Goal: Task Accomplishment & Management: Use online tool/utility

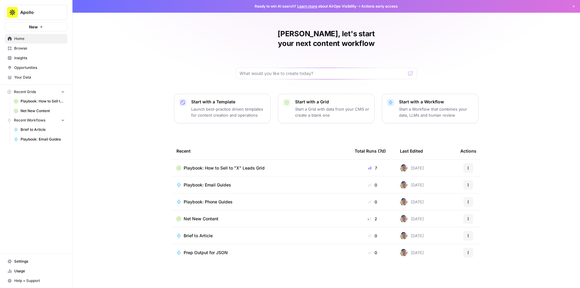
click at [207, 216] on span "Net New Content" at bounding box center [201, 219] width 35 height 6
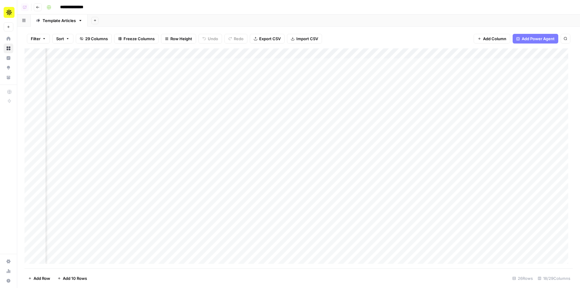
scroll to position [0, 211]
click at [111, 176] on div "Add Column" at bounding box center [298, 158] width 548 height 220
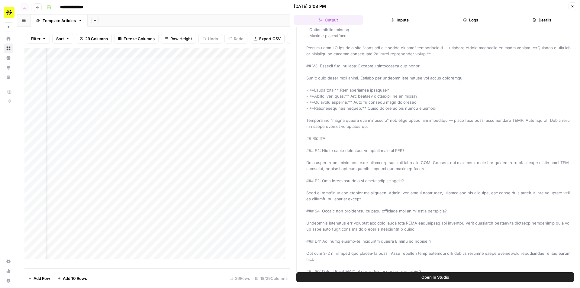
scroll to position [332, 0]
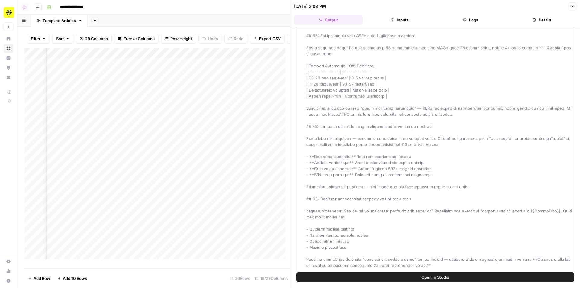
click at [572, 5] on icon "button" at bounding box center [573, 7] width 4 height 4
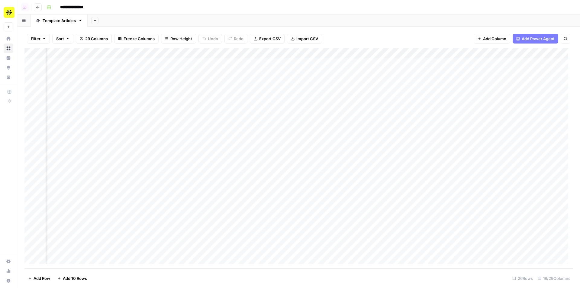
click at [411, 62] on div "Add Column" at bounding box center [298, 158] width 548 height 220
click at [110, 62] on div "Add Column" at bounding box center [298, 158] width 548 height 220
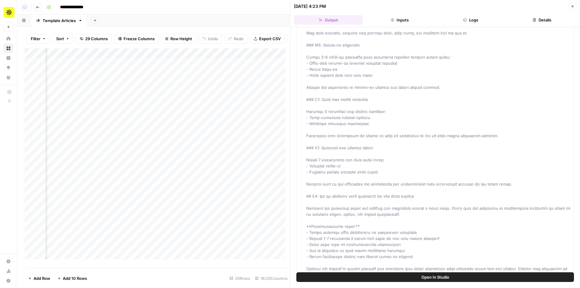
scroll to position [1570, 0]
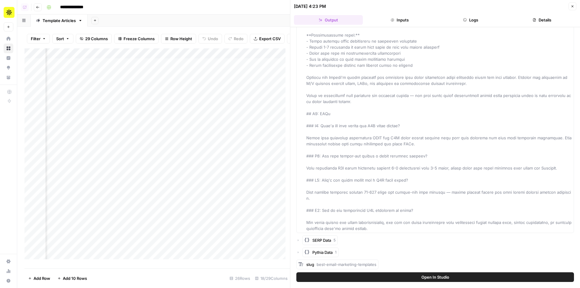
click at [573, 9] on button "Close" at bounding box center [572, 6] width 8 height 8
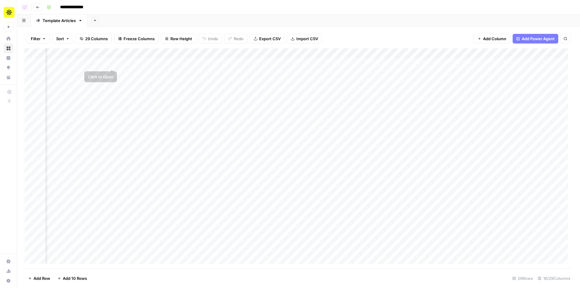
click at [114, 64] on div "Add Column" at bounding box center [298, 158] width 548 height 220
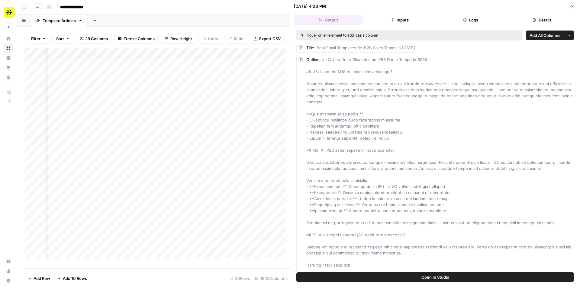
click at [473, 22] on button "Logs" at bounding box center [470, 20] width 69 height 10
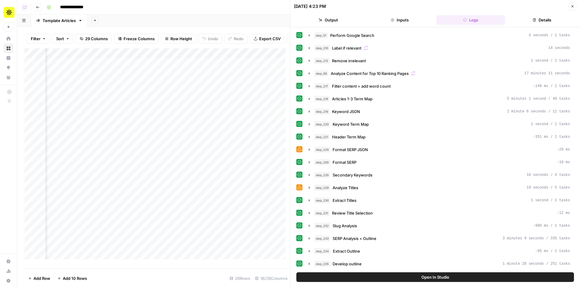
click at [518, 21] on button "Details" at bounding box center [541, 20] width 69 height 10
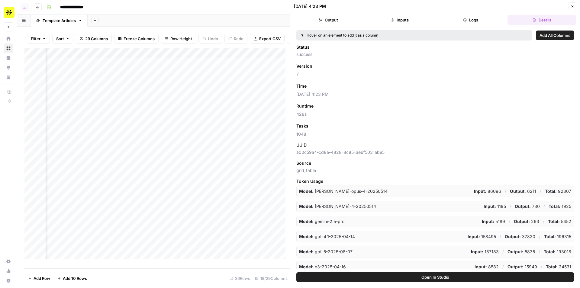
click at [565, 9] on div "08/20/25 at 4:23 PM" at bounding box center [430, 6] width 273 height 6
click at [570, 6] on button "Close" at bounding box center [572, 6] width 8 height 8
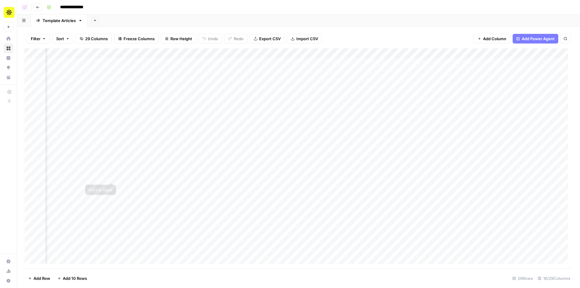
click at [114, 177] on div "Add Column" at bounding box center [298, 158] width 548 height 220
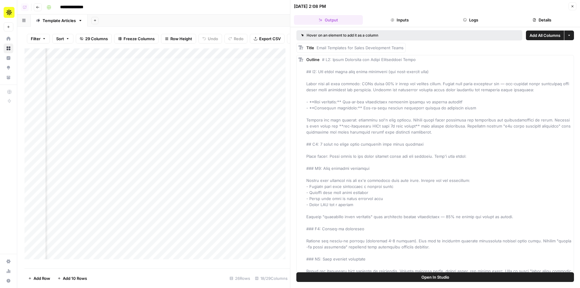
click at [519, 24] on button "Details" at bounding box center [541, 20] width 69 height 10
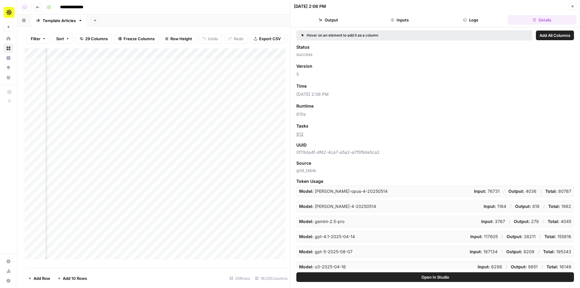
click at [571, 8] on button "Close" at bounding box center [572, 6] width 8 height 8
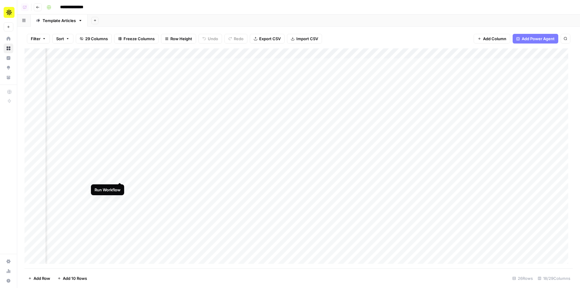
click at [118, 176] on div "Add Column" at bounding box center [298, 158] width 548 height 220
click at [118, 237] on div "Add Column" at bounding box center [298, 158] width 548 height 220
click at [37, 10] on button "Go back" at bounding box center [38, 7] width 8 height 8
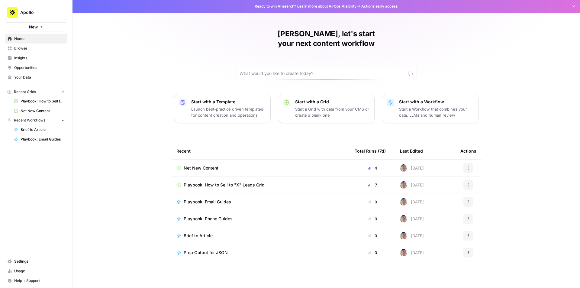
click at [31, 48] on span "Browse" at bounding box center [39, 48] width 50 height 5
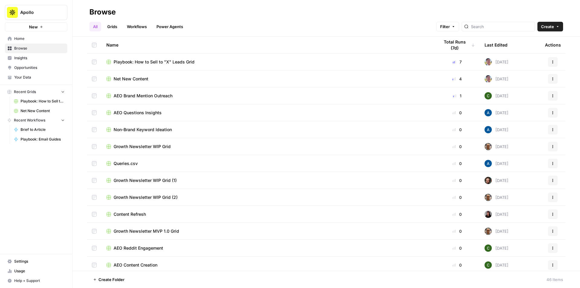
click at [114, 33] on header "Browse All Grids Workflows Power Agents Filter Create" at bounding box center [325, 18] width 507 height 37
click at [115, 29] on link "Grids" at bounding box center [112, 27] width 17 height 10
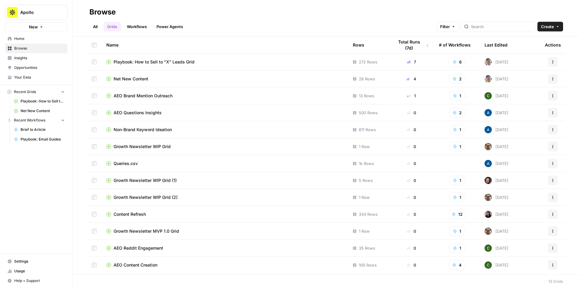
click at [137, 217] on td "Content Refresh" at bounding box center [224, 214] width 246 height 17
click at [138, 215] on span "Content Refresh" at bounding box center [130, 214] width 32 height 6
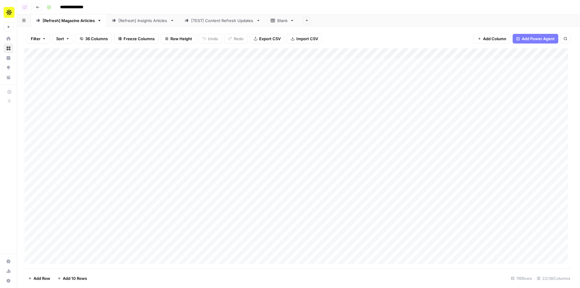
click at [269, 19] on link "Blank" at bounding box center [282, 20] width 34 height 12
click at [306, 22] on icon "button" at bounding box center [306, 20] width 3 height 3
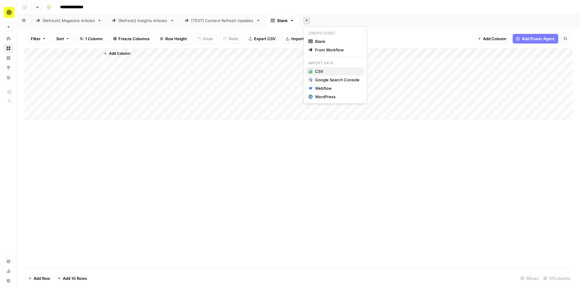
click at [323, 72] on span "CSV" at bounding box center [337, 71] width 44 height 6
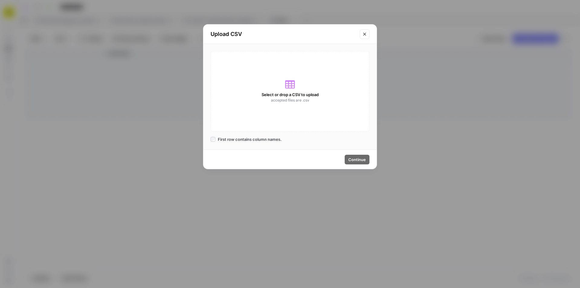
click at [300, 112] on div "Select or drop a CSV to upload accepted files are .csv" at bounding box center [290, 91] width 159 height 80
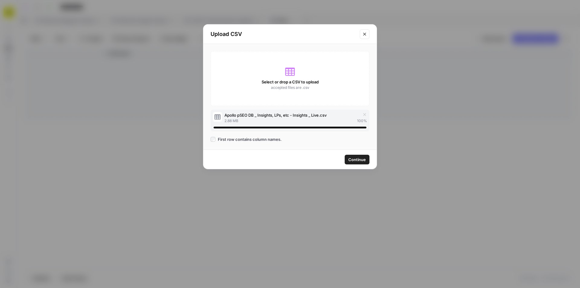
click at [357, 161] on span "Continue" at bounding box center [357, 159] width 18 height 6
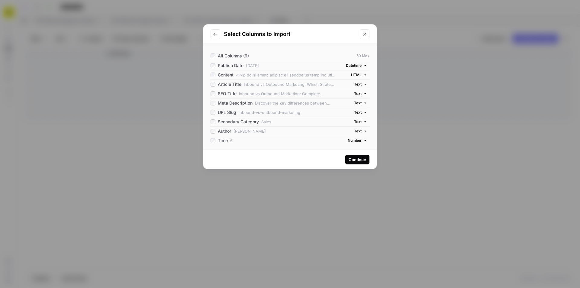
click at [354, 159] on div "Continue" at bounding box center [358, 159] width 18 height 6
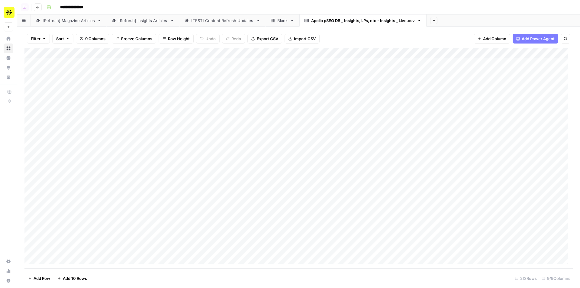
click at [133, 22] on div "[Refresh] Insights Articles" at bounding box center [142, 21] width 49 height 6
click at [375, 23] on div "Apollo pSEO DB _ Insights, LPs, etc - Insights _ Live.csv" at bounding box center [363, 21] width 104 height 6
click at [141, 21] on div "[Refresh] Insights Articles" at bounding box center [142, 21] width 49 height 6
click at [381, 22] on div "Apollo pSEO DB _ Insights, LPs, etc - Insights _ Live.csv" at bounding box center [363, 21] width 104 height 6
drag, startPoint x: 224, startPoint y: 55, endPoint x: 140, endPoint y: 54, distance: 84.0
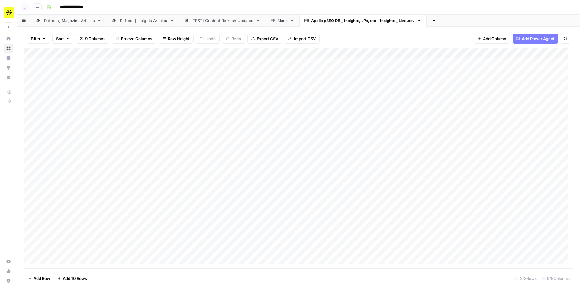
click at [140, 54] on div "Add Column" at bounding box center [298, 158] width 548 height 220
drag, startPoint x: 67, startPoint y: 52, endPoint x: 271, endPoint y: 65, distance: 203.7
click at [271, 65] on div "Add Column" at bounding box center [298, 158] width 548 height 220
click at [548, 50] on button "Add Column" at bounding box center [555, 54] width 31 height 8
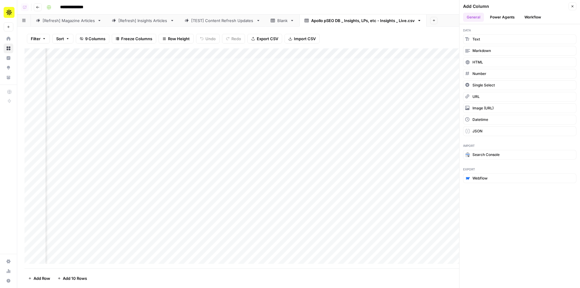
click at [526, 18] on button "Workflow" at bounding box center [533, 17] width 24 height 9
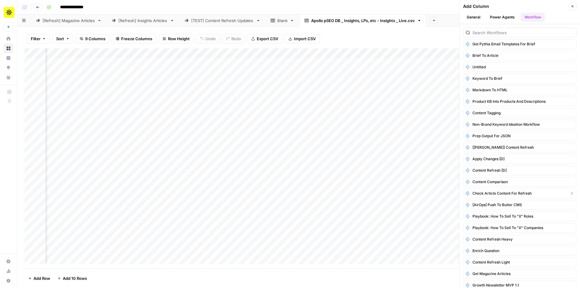
scroll to position [85, 0]
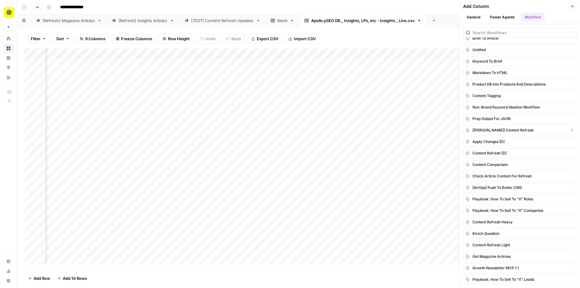
click at [503, 130] on span "[[PERSON_NAME]] Content Refresh" at bounding box center [502, 129] width 61 height 5
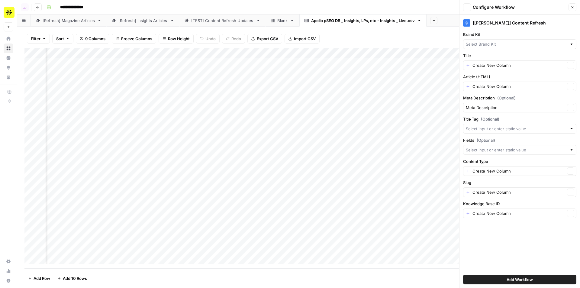
type input "Apollo"
click at [478, 67] on input "Title" at bounding box center [518, 65] width 93 height 6
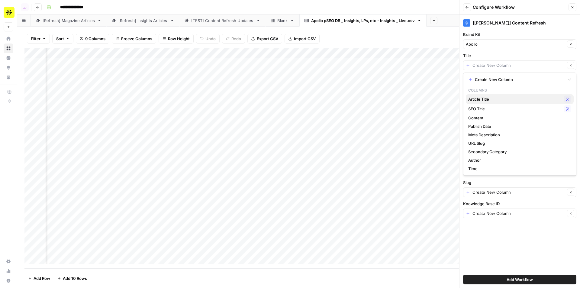
click at [490, 98] on span "Article Title" at bounding box center [514, 99] width 93 height 6
type input "Article Title"
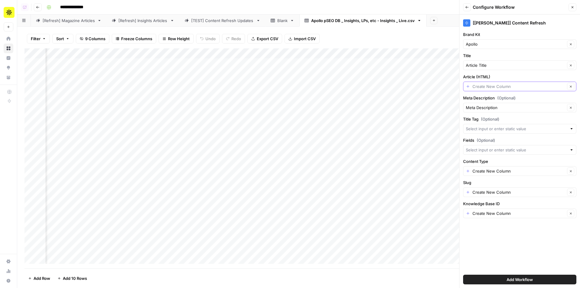
click at [489, 88] on input "Article (HTML)" at bounding box center [518, 86] width 93 height 6
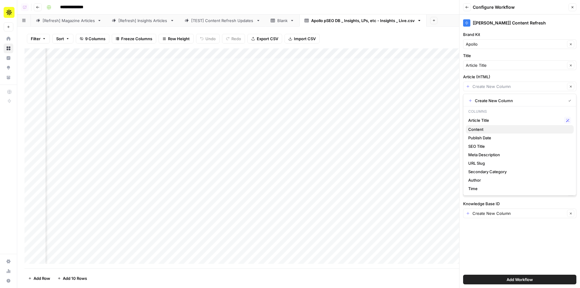
click at [486, 131] on span "Content" at bounding box center [518, 129] width 101 height 6
type input "Content"
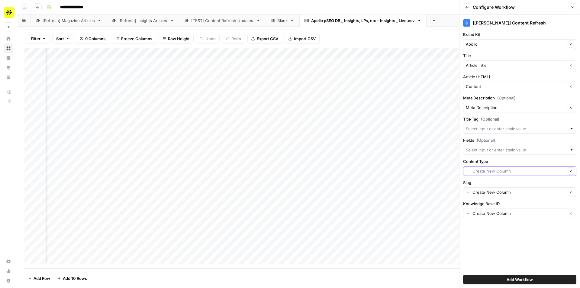
click at [488, 169] on input "Content Type" at bounding box center [518, 171] width 93 height 6
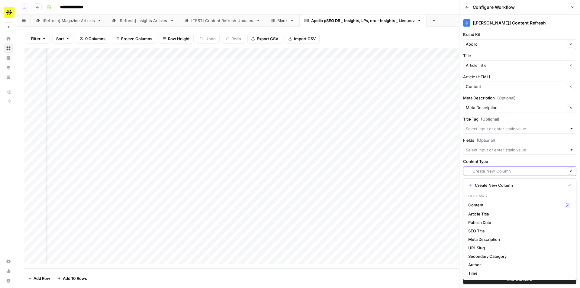
click at [494, 171] on input "Content Type" at bounding box center [518, 171] width 93 height 6
type input "Create New Column"
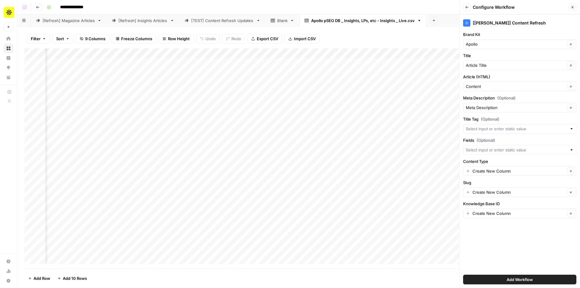
click at [500, 159] on label "Content Type" at bounding box center [519, 161] width 113 height 6
click at [500, 168] on input "Create New Column" at bounding box center [518, 171] width 93 height 6
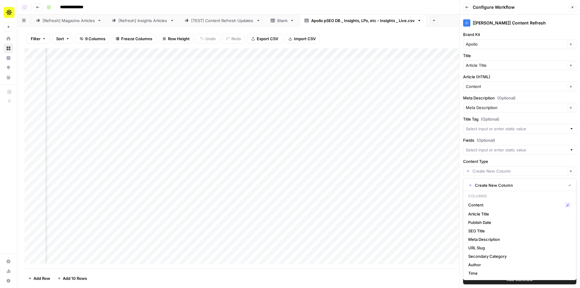
type input "Create New Column"
click at [505, 164] on div "Content Type Create New Column Clear" at bounding box center [519, 167] width 113 height 18
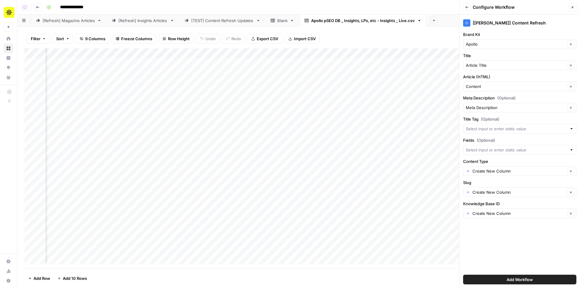
click at [148, 21] on div "[Refresh] Insights Articles" at bounding box center [142, 21] width 49 height 6
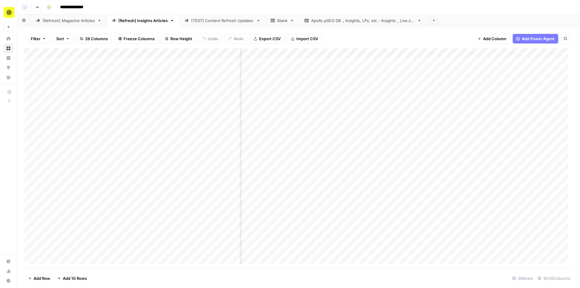
scroll to position [0, 340]
click at [357, 51] on div "Add Column" at bounding box center [298, 158] width 548 height 220
click at [309, 105] on span "Configure Inputs" at bounding box center [318, 104] width 53 height 6
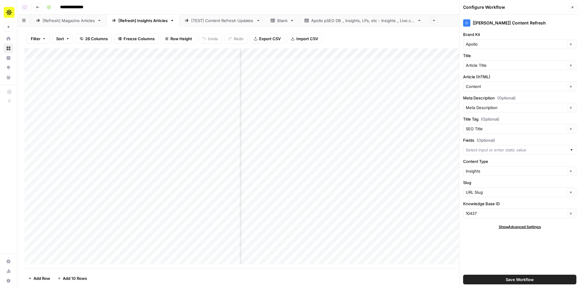
click at [571, 7] on icon "button" at bounding box center [573, 7] width 4 height 4
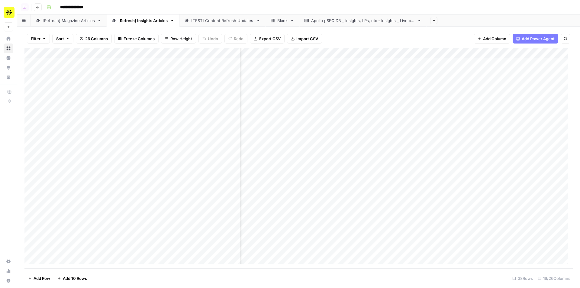
click at [356, 18] on div "Apollo pSEO DB _ Insights, LPs, etc - Insights _ Live.csv" at bounding box center [363, 21] width 104 height 6
click at [556, 55] on span "Add Column" at bounding box center [558, 53] width 21 height 5
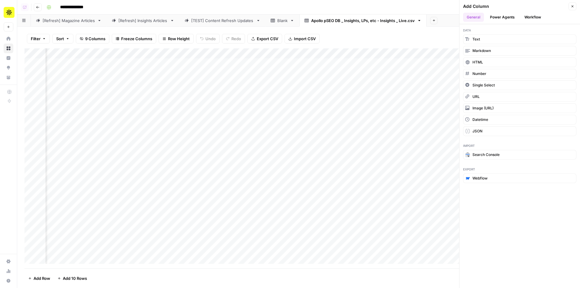
click at [531, 19] on button "Workflow" at bounding box center [533, 17] width 24 height 9
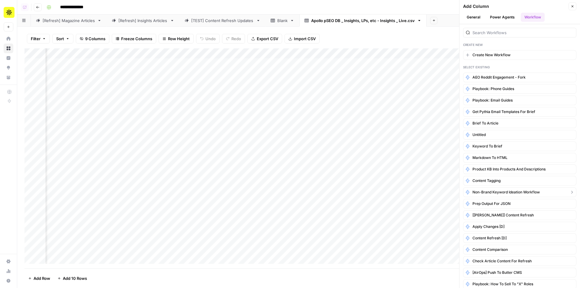
scroll to position [85, 0]
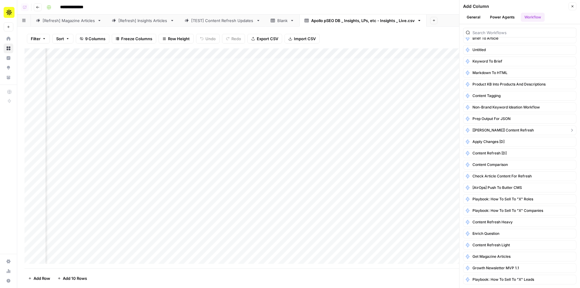
click at [503, 131] on span "[[PERSON_NAME]] Content Refresh" at bounding box center [502, 129] width 61 height 5
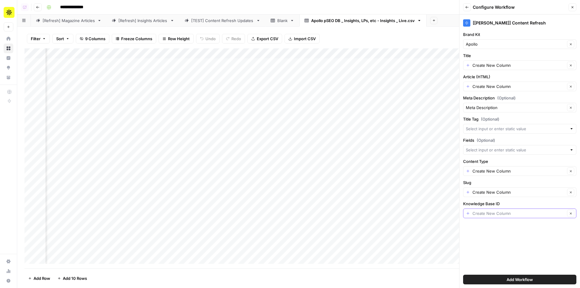
click at [495, 215] on input "Knowledge Base ID" at bounding box center [518, 213] width 93 height 6
type input "10437"
click at [496, 188] on div "Create New Column Clear" at bounding box center [519, 192] width 113 height 10
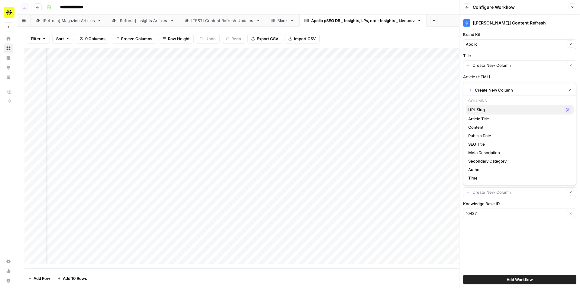
click at [487, 107] on span "URL Slug" at bounding box center [514, 110] width 93 height 6
type input "URL Slug"
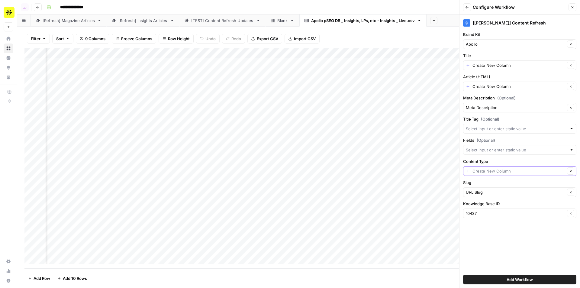
click at [487, 169] on input "Content Type" at bounding box center [518, 171] width 93 height 6
type input "Insights"
click at [482, 149] on input "Fields (Optional)" at bounding box center [516, 150] width 101 height 6
click at [493, 139] on span "(Optional)" at bounding box center [486, 140] width 18 height 6
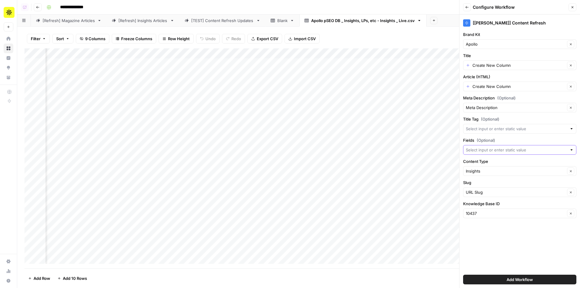
click at [493, 147] on input "Fields (Optional)" at bounding box center [516, 150] width 101 height 6
click at [490, 129] on input "Title Tag (Optional)" at bounding box center [516, 129] width 101 height 6
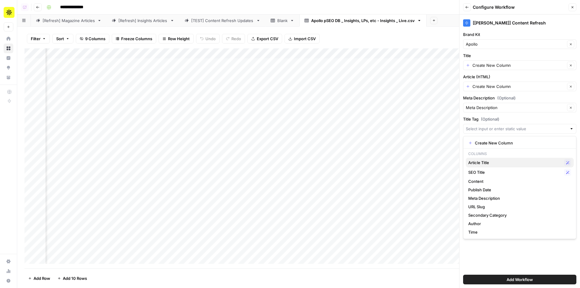
click at [487, 165] on span "Article Title" at bounding box center [514, 162] width 93 height 6
type input "Article Title"
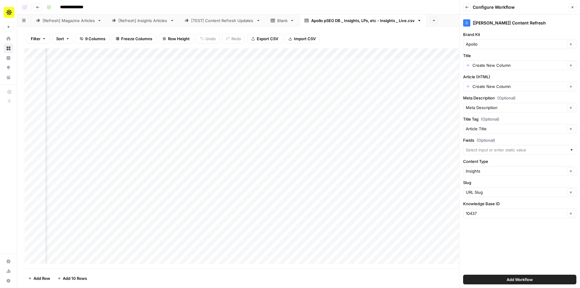
click at [486, 133] on div "Article Title Clear" at bounding box center [519, 129] width 113 height 10
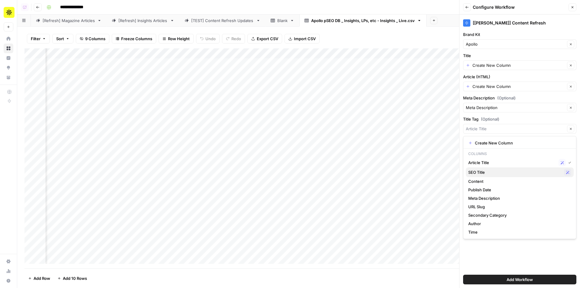
click at [489, 172] on span "SEO Title" at bounding box center [514, 172] width 93 height 6
type input "SEO Title"
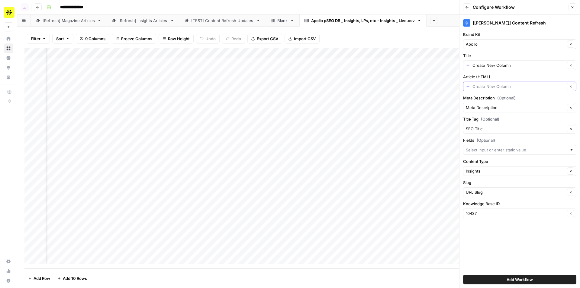
click at [493, 87] on input "Article (HTML)" at bounding box center [518, 86] width 93 height 6
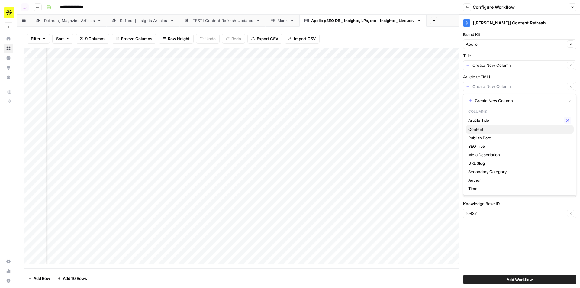
click at [484, 130] on span "Content" at bounding box center [518, 129] width 101 height 6
type input "Content"
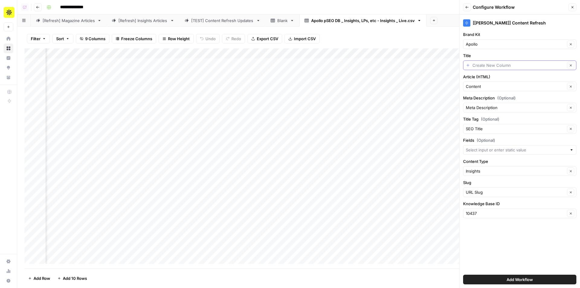
click at [481, 65] on input "Title" at bounding box center [518, 65] width 93 height 6
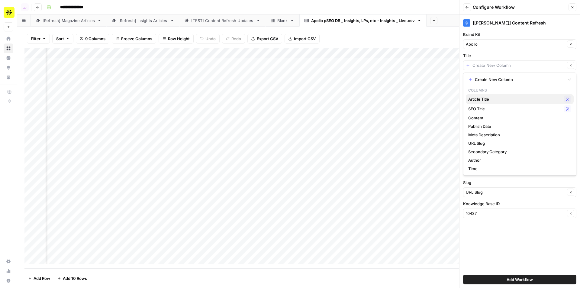
click at [487, 98] on span "Article Title" at bounding box center [514, 99] width 93 height 6
type input "Article Title"
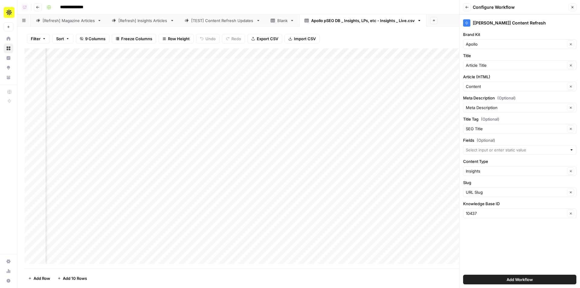
click at [507, 278] on span "Add Workflow" at bounding box center [520, 279] width 26 height 6
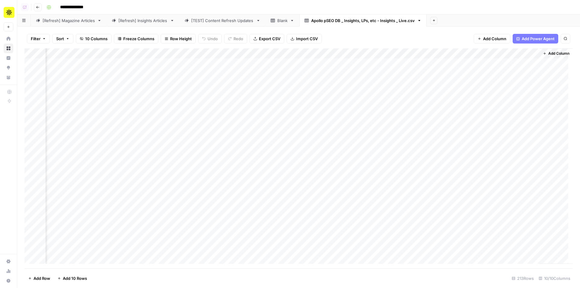
scroll to position [0, 307]
click at [380, 21] on div "Apollo pSEO DB _ Insights, LPs, etc - Insights _ Live.csv" at bounding box center [363, 21] width 104 height 6
click at [329, 24] on link "Apollo pSEO DB _ Insights, LPs, etc - Insights _ Live.csv" at bounding box center [362, 20] width 127 height 12
click at [329, 22] on div "Apollo pSEO DB _ Insights, LPs, etc - Insights _ Live.csv" at bounding box center [363, 21] width 104 height 6
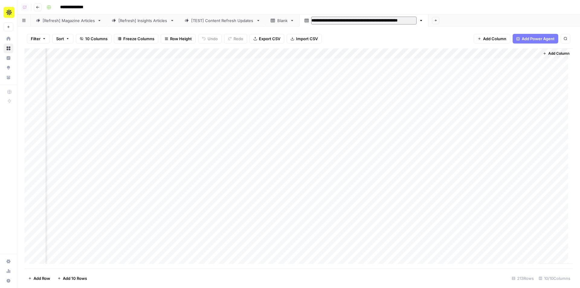
click at [329, 22] on input "**********" at bounding box center [363, 21] width 105 height 8
type input "*"
type input "**********"
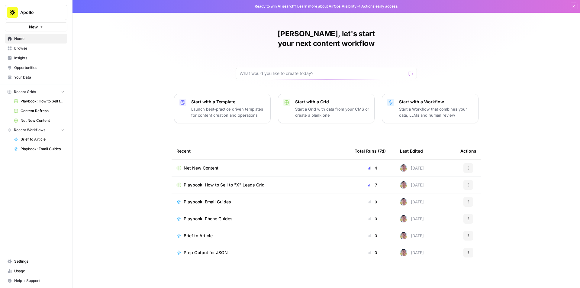
click at [40, 50] on span "Browse" at bounding box center [39, 48] width 50 height 5
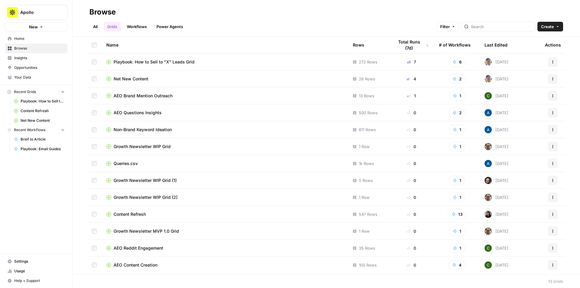
click at [123, 26] on ul "All Grids Workflows Power Agents" at bounding box center [137, 27] width 97 height 10
click at [134, 27] on link "Workflows" at bounding box center [136, 27] width 27 height 10
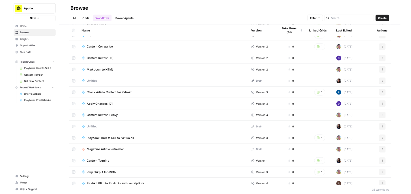
scroll to position [211, 0]
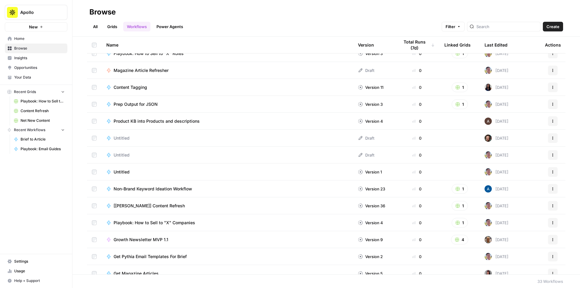
click at [143, 208] on span "[[PERSON_NAME]] Content Refresh" at bounding box center [149, 206] width 71 height 6
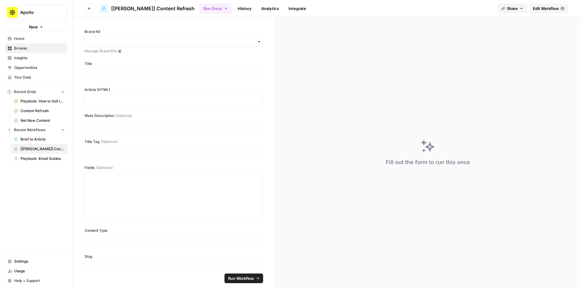
click at [557, 6] on span "Edit Workflow" at bounding box center [546, 8] width 26 height 6
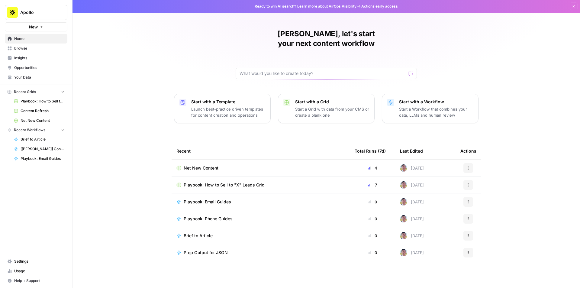
click at [53, 14] on span "Apollo" at bounding box center [38, 12] width 37 height 6
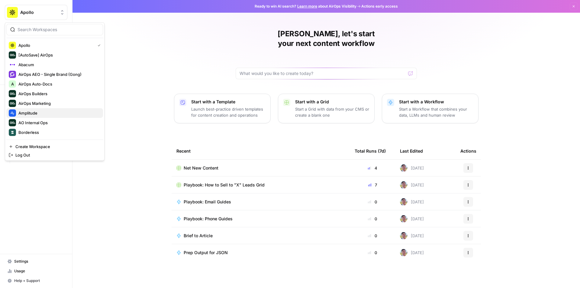
click at [41, 114] on span "Amplitude" at bounding box center [58, 113] width 80 height 6
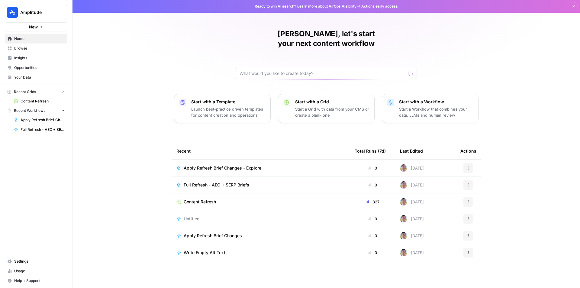
click at [224, 165] on span "Apply Refresh Brief Changes - Explore" at bounding box center [223, 168] width 78 height 6
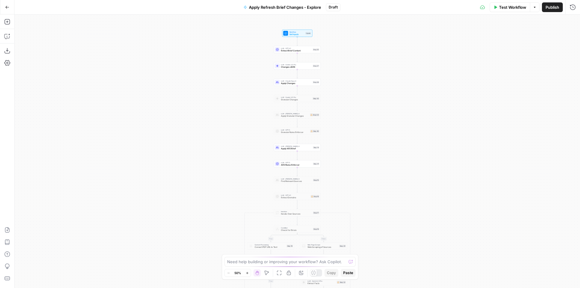
click at [284, 50] on span "Extract Brief Content" at bounding box center [296, 50] width 31 height 3
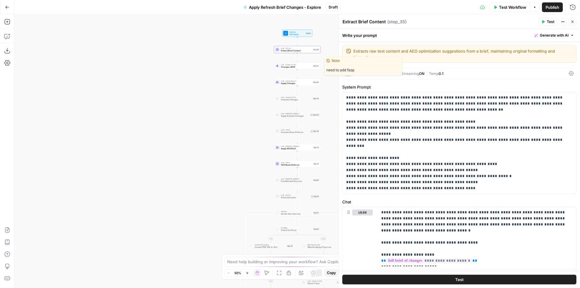
click at [286, 66] on span "Changes JSON" at bounding box center [296, 67] width 31 height 3
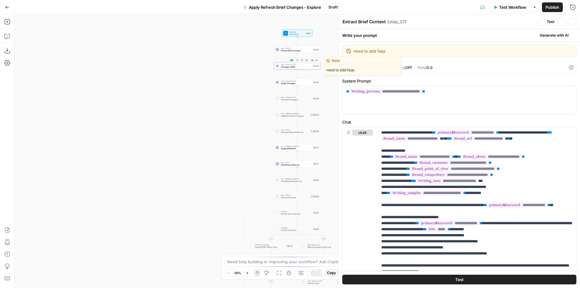
type textarea "Changes JSON"
click at [286, 52] on span "Extract Brief Content" at bounding box center [296, 50] width 31 height 3
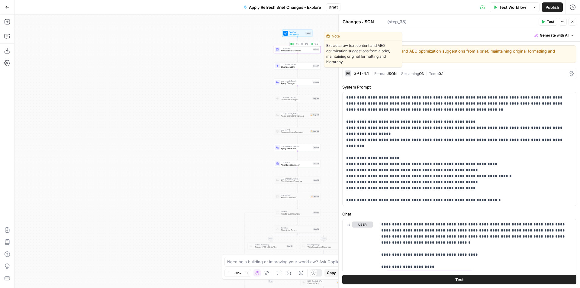
type textarea "Extract Brief Content"
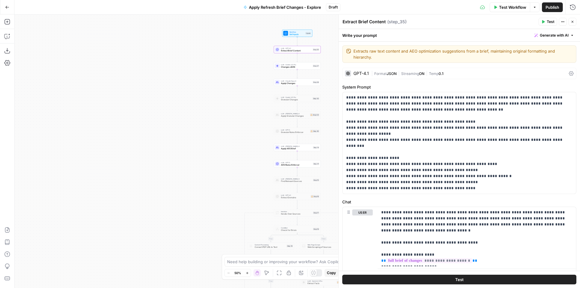
click at [571, 18] on button "Close" at bounding box center [572, 22] width 8 height 8
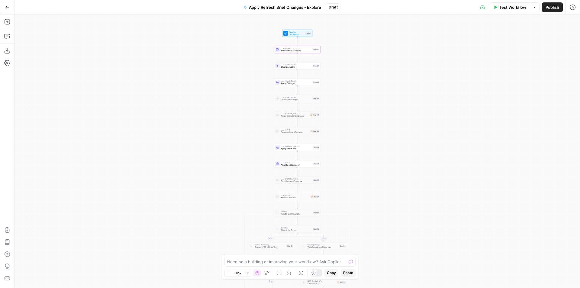
click at [10, 27] on div "Add Steps Copilot Download as JSON Settings Import JSON AirOps Academy Help Giv…" at bounding box center [7, 150] width 14 height 273
click at [8, 21] on icon "button" at bounding box center [7, 22] width 6 height 6
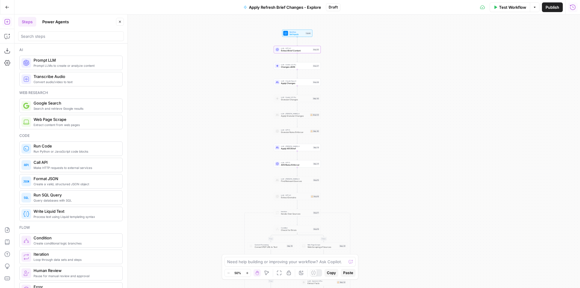
click at [576, 4] on button "Run History" at bounding box center [573, 7] width 10 height 10
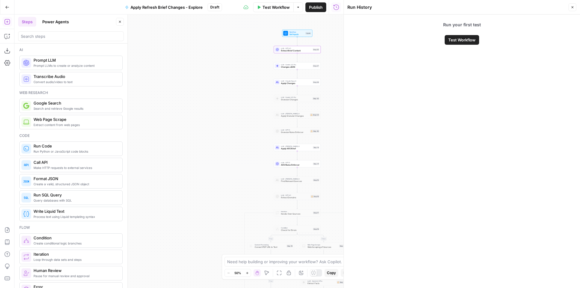
click at [456, 42] on span "Test Workflow" at bounding box center [461, 40] width 27 height 6
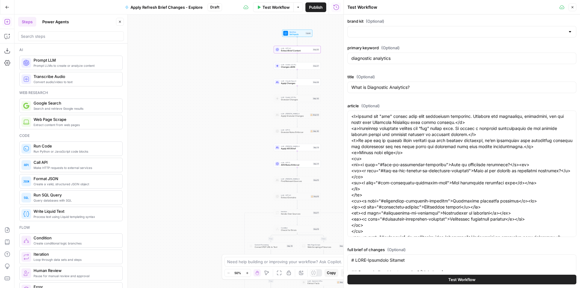
type input "Amplitude"
click at [424, 278] on button "Test Workflow" at bounding box center [461, 280] width 229 height 10
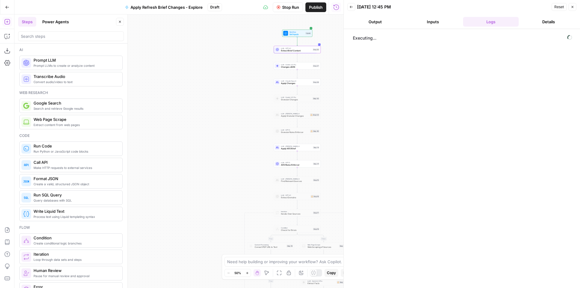
click at [288, 8] on span "Stop Run" at bounding box center [290, 7] width 17 height 6
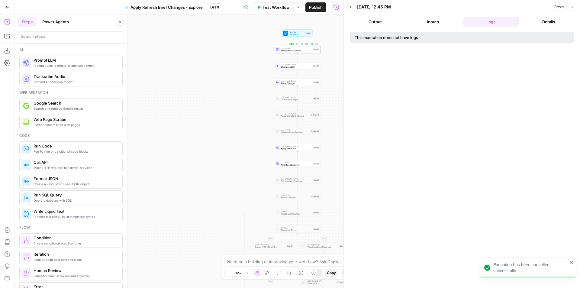
click at [316, 44] on span "Test" at bounding box center [316, 44] width 4 height 3
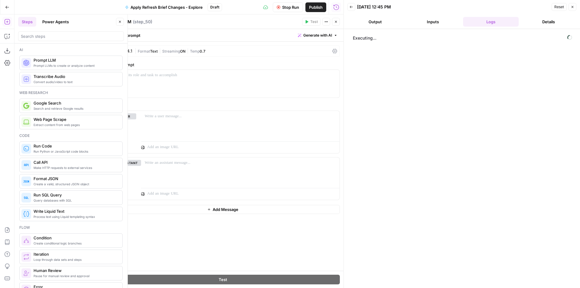
click at [125, 26] on header "Prompt LLM Prompt LLM ( step_50 ) Test Actions Close" at bounding box center [222, 21] width 241 height 14
click at [125, 21] on textarea "Prompt LLM" at bounding box center [118, 22] width 25 height 6
type textarea "Extract Table of Contents"
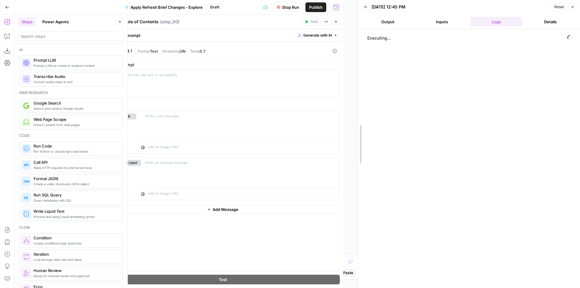
drag, startPoint x: 345, startPoint y: 63, endPoint x: 517, endPoint y: 72, distance: 172.4
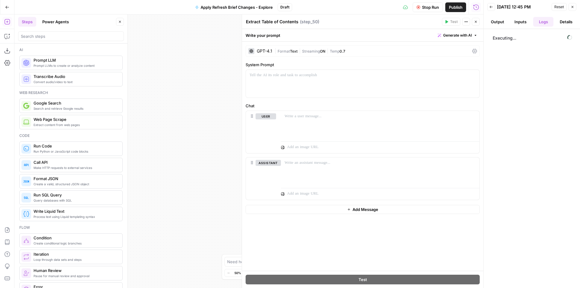
click at [6, 41] on div "Add Steps Copilot Download as JSON Settings Import JSON AirOps Academy Help Giv…" at bounding box center [7, 150] width 14 height 273
click at [12, 33] on button "Copilot" at bounding box center [7, 36] width 10 height 10
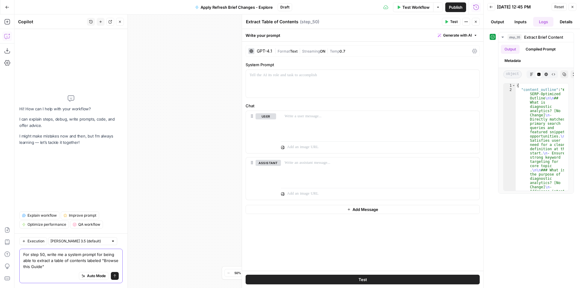
click at [77, 269] on textarea "For step 50, write me a system prompt for being able to extract a table of cont…" at bounding box center [70, 260] width 95 height 18
type textarea "For step 50, write me a system prompt for being able to extract a table of cont…"
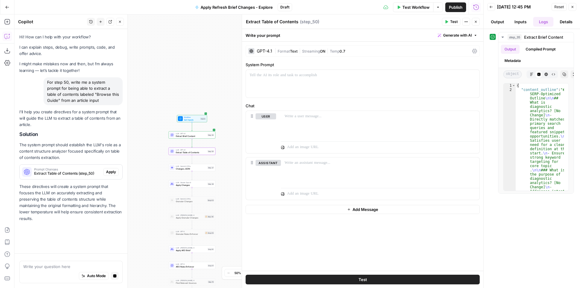
click at [106, 171] on span "Apply" at bounding box center [111, 171] width 10 height 5
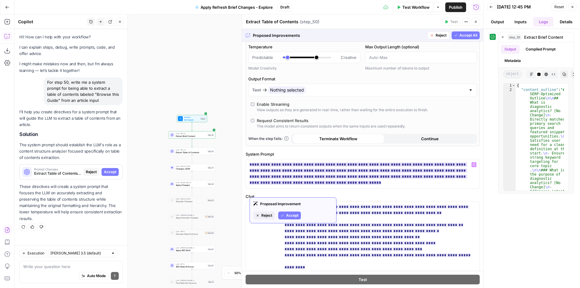
scroll to position [91, 0]
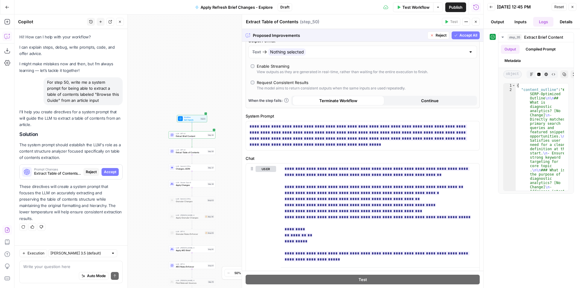
click at [468, 37] on span "Accept All" at bounding box center [468, 35] width 18 height 5
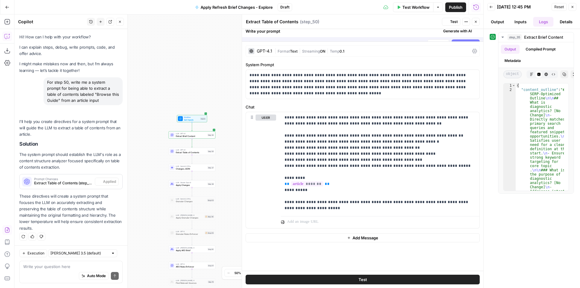
scroll to position [0, 0]
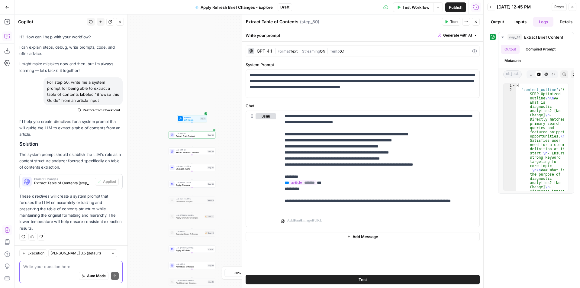
click at [75, 269] on textarea at bounding box center [70, 266] width 95 height 6
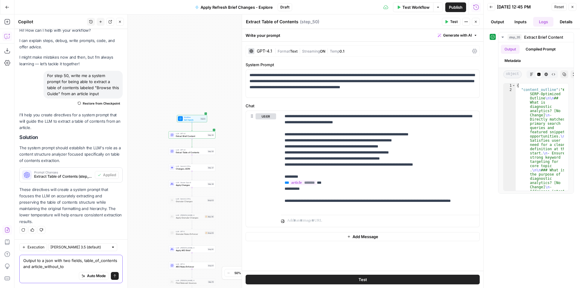
type textarea "Output to a json with two fields, table_of_contents and article_without_toc"
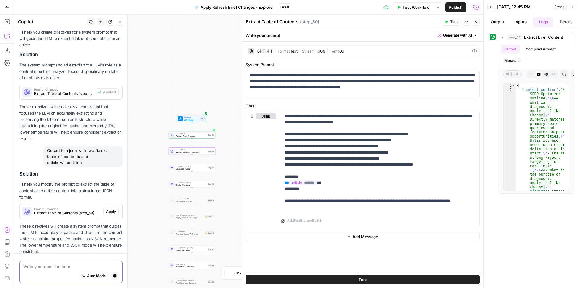
scroll to position [93, 0]
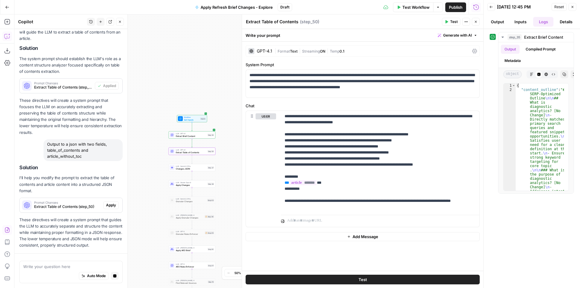
click at [109, 190] on div "Solution I'll help you modify the prompt to extract the table of contents and a…" at bounding box center [70, 207] width 103 height 84
click at [108, 194] on div "Solution I'll help you modify the prompt to extract the table of contents and a…" at bounding box center [70, 207] width 103 height 84
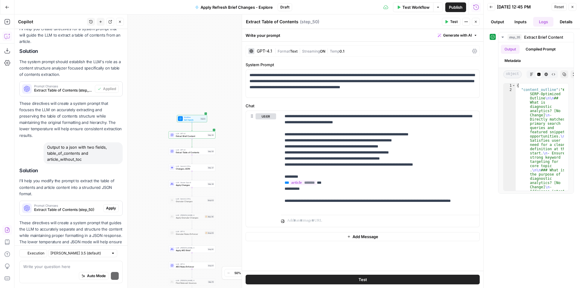
scroll to position [120, 0]
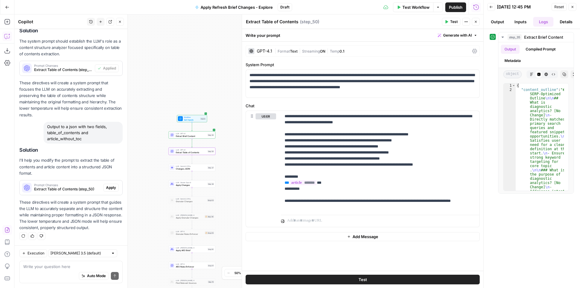
click at [108, 185] on div "Prompt Changes Extract Table of Contents (step_50) Apply" at bounding box center [71, 188] width 103 height 10
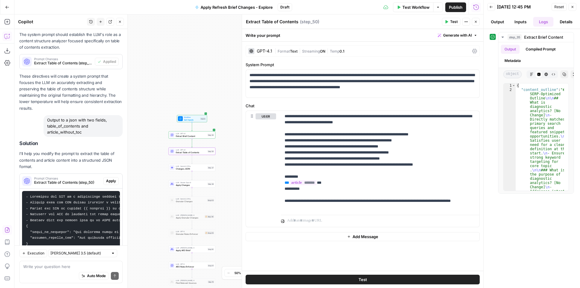
click at [109, 181] on span "Apply" at bounding box center [111, 180] width 10 height 5
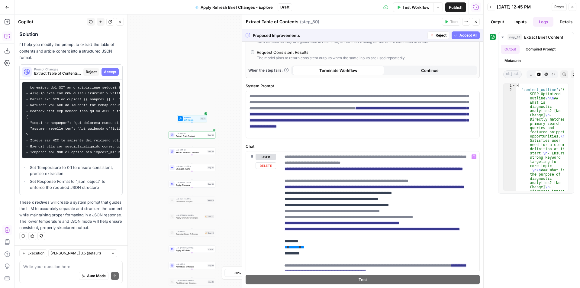
scroll to position [232, 0]
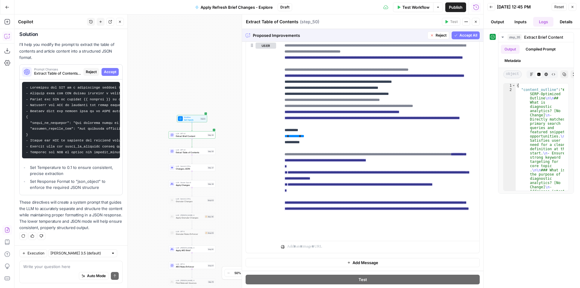
click at [471, 37] on span "Accept All" at bounding box center [468, 35] width 18 height 5
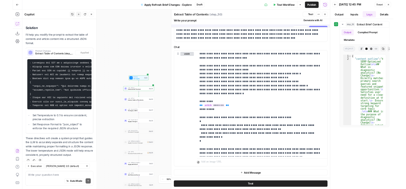
scroll to position [250, 0]
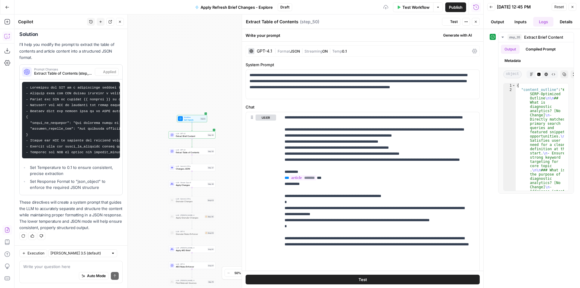
click at [453, 21] on span "Test" at bounding box center [454, 21] width 8 height 5
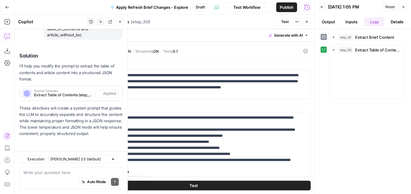
scroll to position [224, 0]
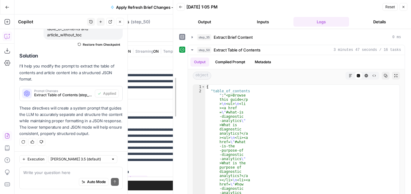
drag, startPoint x: 314, startPoint y: 66, endPoint x: 281, endPoint y: 79, distance: 34.9
click at [165, 62] on body "Amplitude New Home Browse Insights Opportunities Your Data Recent Grids Content…" at bounding box center [205, 97] width 411 height 194
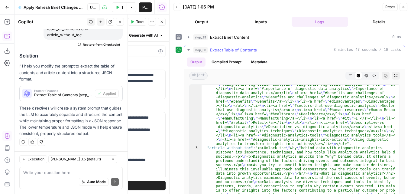
scroll to position [0, 0]
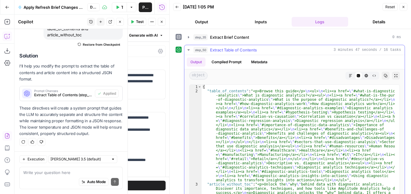
click at [349, 75] on icon "button" at bounding box center [351, 76] width 4 height 4
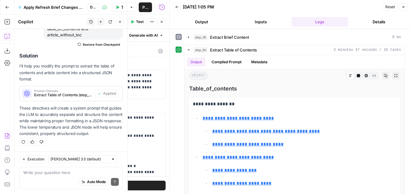
click at [401, 8] on button "Close" at bounding box center [403, 7] width 8 height 8
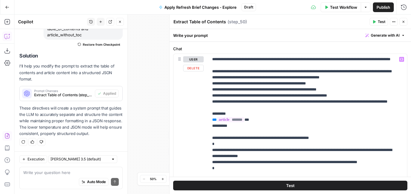
scroll to position [60, 0]
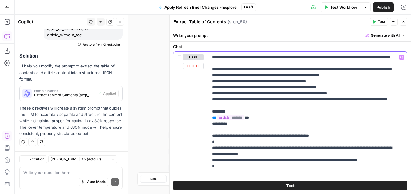
click at [325, 94] on p "**********" at bounding box center [305, 132] width 187 height 157
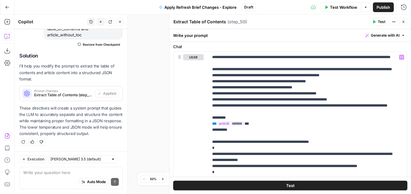
click at [294, 187] on button "Test" at bounding box center [290, 185] width 234 height 10
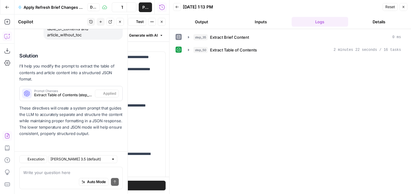
scroll to position [224, 0]
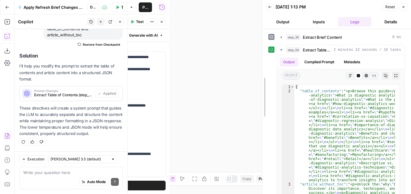
drag, startPoint x: 169, startPoint y: 74, endPoint x: 296, endPoint y: 80, distance: 127.3
click at [265, 80] on div at bounding box center [262, 97] width 6 height 194
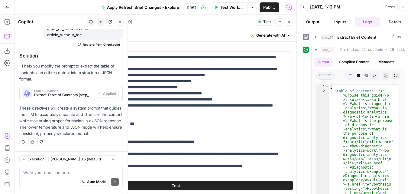
click at [341, 20] on button "Inputs" at bounding box center [340, 22] width 25 height 10
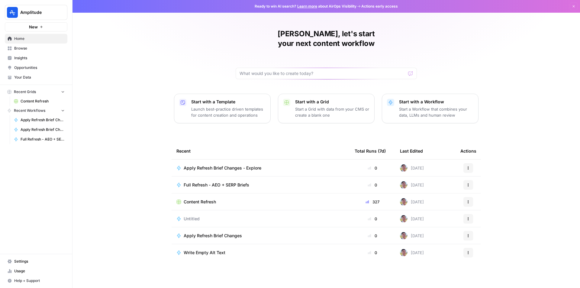
click at [199, 199] on span "Content Refresh" at bounding box center [200, 202] width 32 height 6
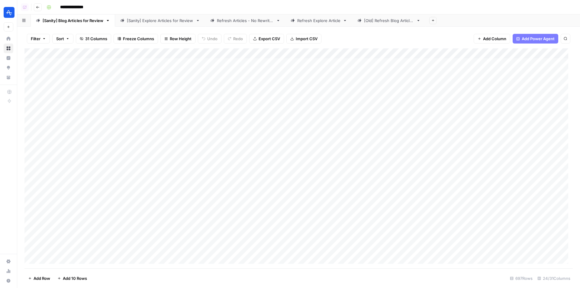
click at [165, 24] on link "[Sanity] Explore Articles for Review" at bounding box center [160, 20] width 90 height 12
click at [411, 52] on div "Add Column" at bounding box center [298, 158] width 548 height 220
click at [390, 92] on button "Sort Ascending" at bounding box center [397, 96] width 67 height 8
click at [387, 123] on div "Add Column" at bounding box center [298, 158] width 548 height 219
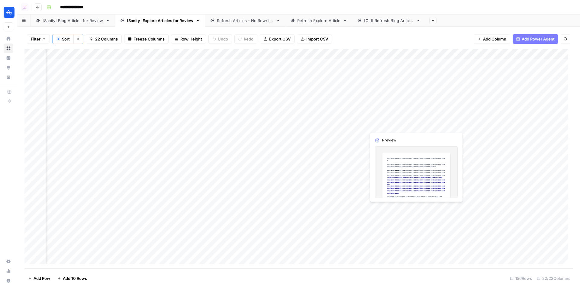
click at [387, 123] on div "Add Column" at bounding box center [298, 158] width 548 height 219
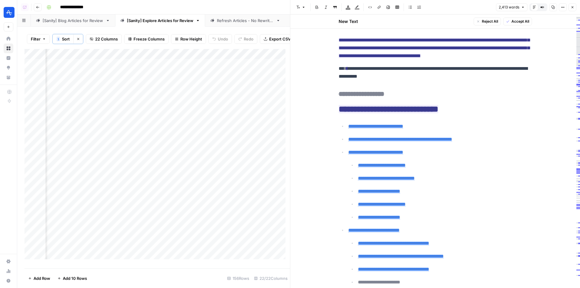
scroll to position [91, 0]
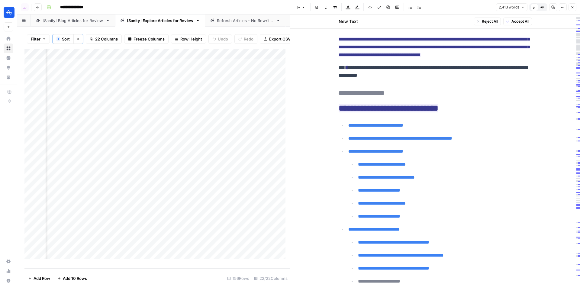
click at [574, 5] on button "Close" at bounding box center [572, 7] width 8 height 8
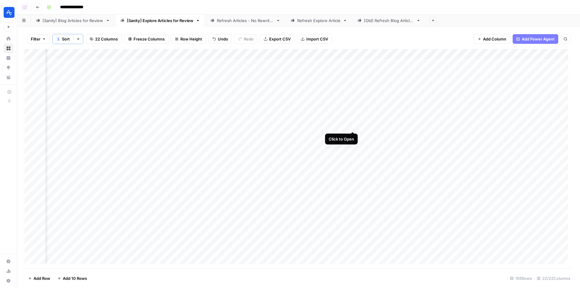
click at [352, 124] on div "Add Column" at bounding box center [298, 158] width 548 height 219
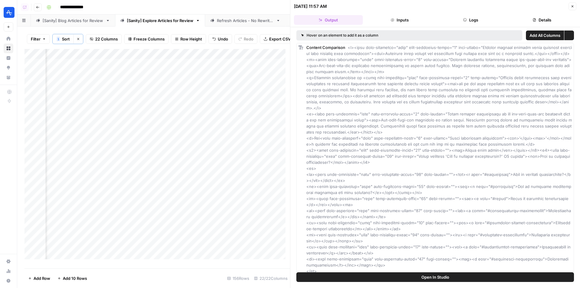
click at [466, 23] on button "Logs" at bounding box center [470, 20] width 69 height 10
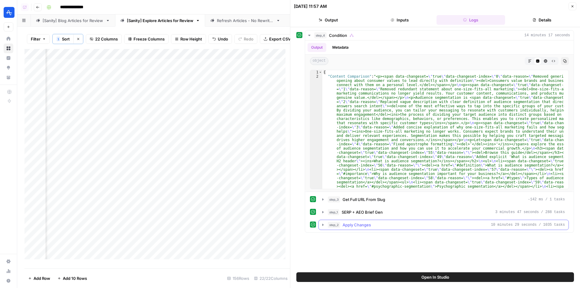
drag, startPoint x: 376, startPoint y: 224, endPoint x: 393, endPoint y: 220, distance: 18.0
click at [375, 224] on div "step_2 Apply Changes 10 minutes 29 seconds / 1035 tasks" at bounding box center [446, 225] width 237 height 6
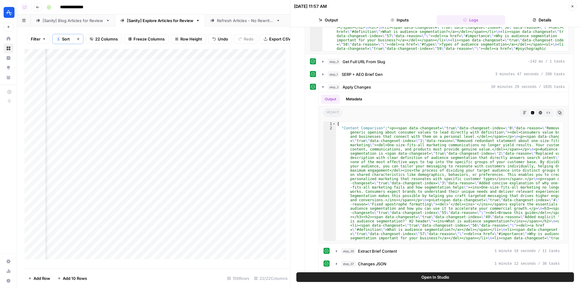
click at [575, 8] on button "Close" at bounding box center [572, 6] width 8 height 8
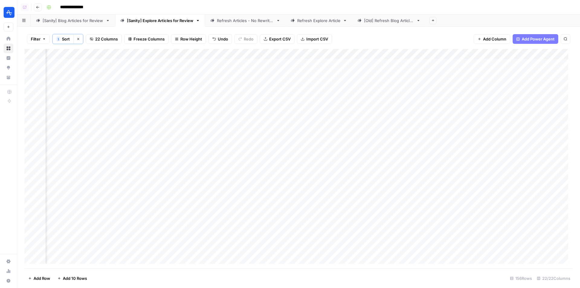
click at [387, 125] on div "Add Column" at bounding box center [298, 158] width 548 height 219
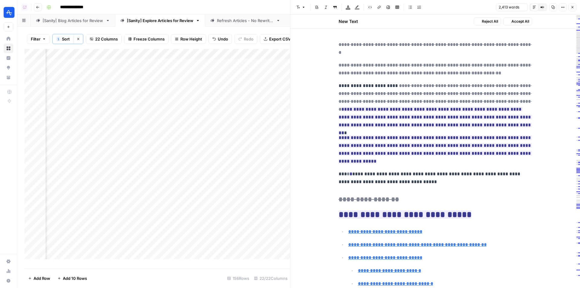
type input "#define-your-audience-segmentation-goals"
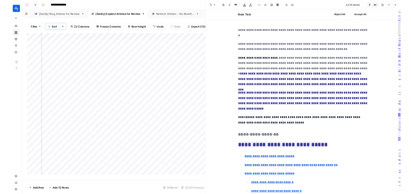
scroll to position [135, 0]
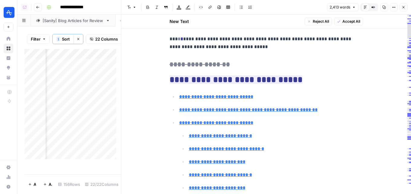
type input "#psychographic-segmentation"
click at [373, 7] on icon "button" at bounding box center [373, 7] width 4 height 4
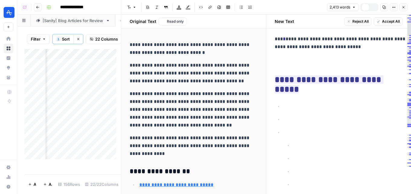
scroll to position [80, 0]
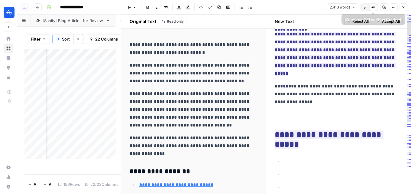
click at [383, 8] on icon "button" at bounding box center [383, 7] width 3 height 3
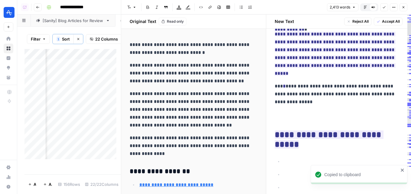
click at [364, 7] on icon "button" at bounding box center [365, 7] width 4 height 4
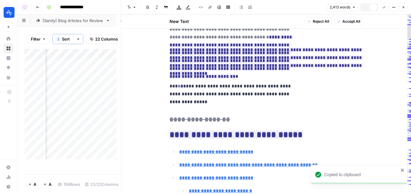
scroll to position [111, 0]
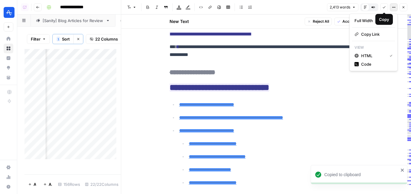
click at [391, 8] on button "Options" at bounding box center [394, 7] width 8 height 8
click at [375, 63] on span "Code" at bounding box center [375, 64] width 29 height 6
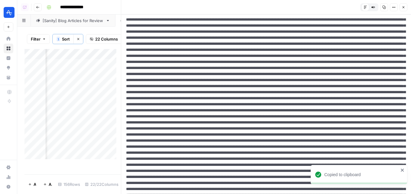
scroll to position [0, 0]
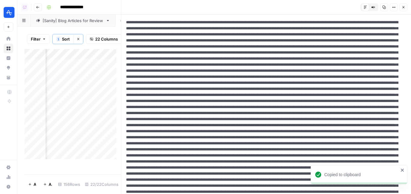
click at [407, 6] on button "Close" at bounding box center [403, 7] width 8 height 8
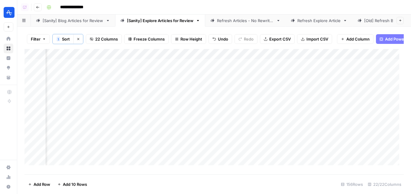
scroll to position [0, 246]
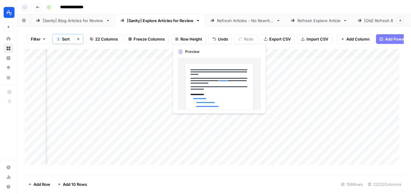
click at [197, 115] on div "Add Column" at bounding box center [213, 109] width 379 height 121
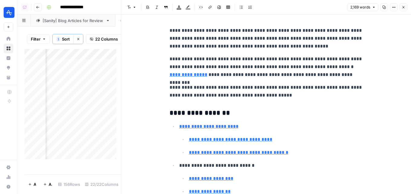
click at [403, 8] on icon "button" at bounding box center [403, 7] width 2 height 2
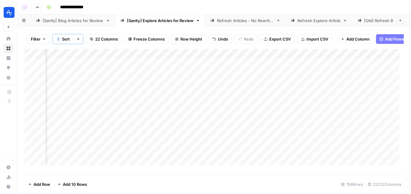
scroll to position [0, 295]
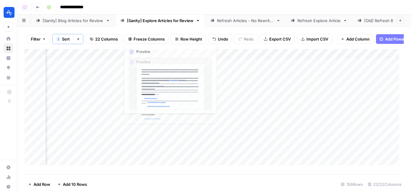
click at [137, 129] on div "Add Column" at bounding box center [213, 109] width 379 height 121
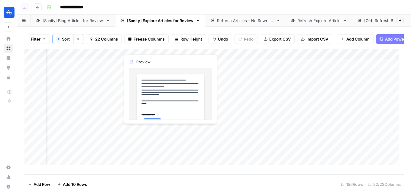
click at [137, 129] on div "Add Column" at bounding box center [213, 109] width 379 height 121
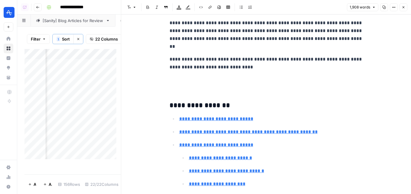
scroll to position [60, 0]
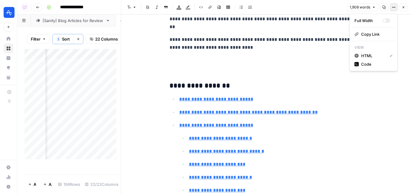
click at [396, 9] on button "Options" at bounding box center [394, 7] width 8 height 8
click at [376, 62] on span "Code" at bounding box center [375, 64] width 29 height 6
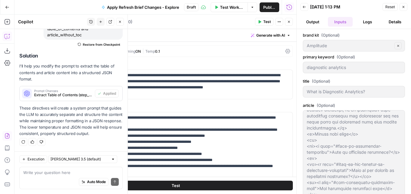
click at [286, 21] on button "Close" at bounding box center [289, 22] width 8 height 8
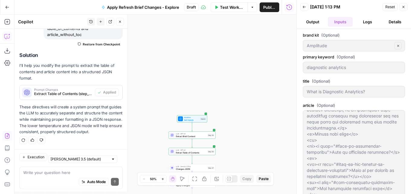
scroll to position [224, 0]
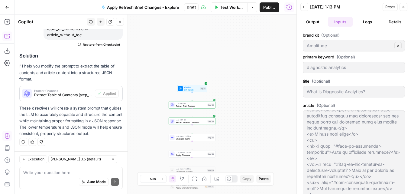
click at [191, 139] on span "Changes JSON" at bounding box center [191, 138] width 31 height 3
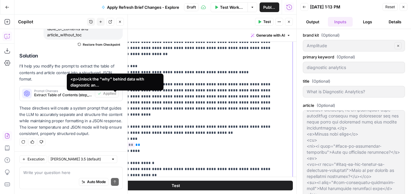
click at [120, 142] on span "*******" at bounding box center [119, 144] width 32 height 5
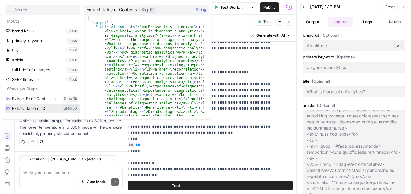
click at [55, 107] on icon "button" at bounding box center [55, 108] width 1 height 2
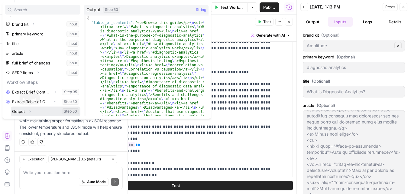
click at [30, 109] on icon "button" at bounding box center [30, 111] width 4 height 4
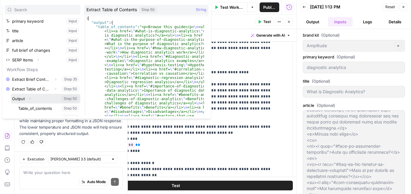
scroll to position [26, 0]
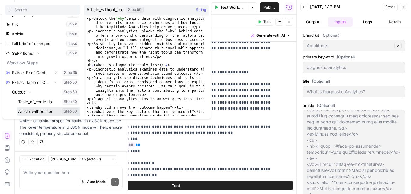
click at [44, 110] on button "Select variable Article_without_toc" at bounding box center [48, 111] width 63 height 10
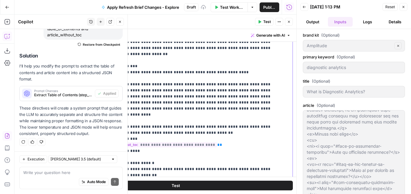
click at [186, 114] on p "**********" at bounding box center [189, 11] width 182 height 731
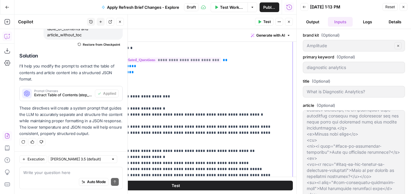
scroll to position [0, 0]
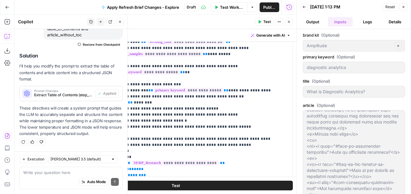
click at [287, 20] on icon "button" at bounding box center [289, 22] width 4 height 4
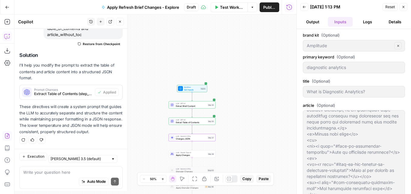
scroll to position [224, 0]
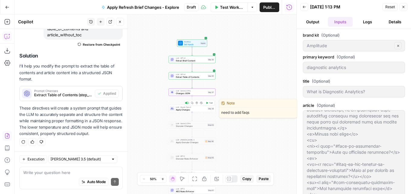
click at [193, 109] on span "Apply Changes" at bounding box center [191, 109] width 31 height 3
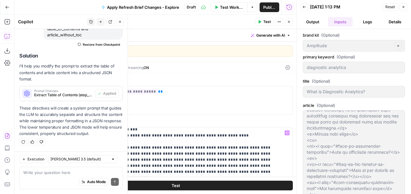
scroll to position [393, 0]
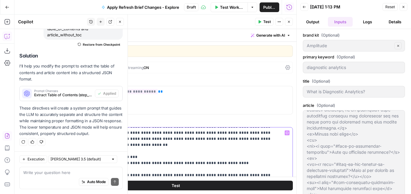
click at [181, 155] on p "**********" at bounding box center [189, 102] width 182 height 731
click at [287, 21] on icon "button" at bounding box center [289, 22] width 4 height 4
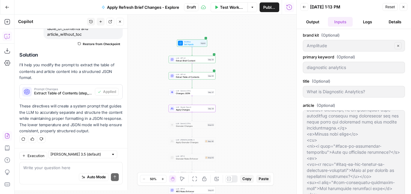
scroll to position [224, 0]
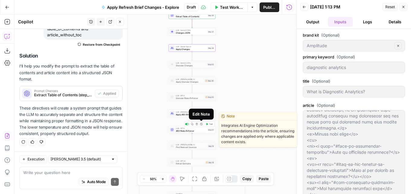
click at [200, 115] on div "Edit Note" at bounding box center [201, 114] width 18 height 6
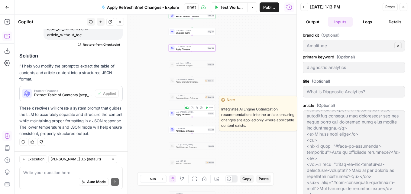
click at [172, 114] on icon at bounding box center [172, 113] width 3 height 3
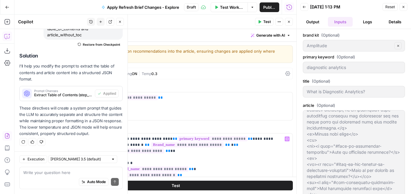
scroll to position [60, 0]
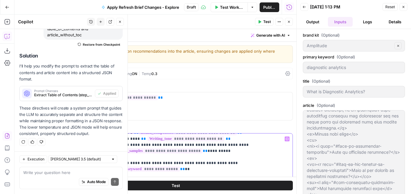
drag, startPoint x: 287, startPoint y: 21, endPoint x: 279, endPoint y: 82, distance: 61.9
click at [287, 21] on icon "button" at bounding box center [289, 22] width 4 height 4
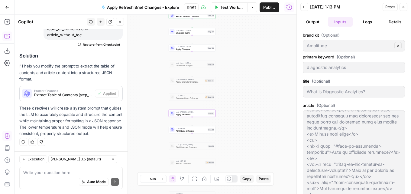
scroll to position [224, 0]
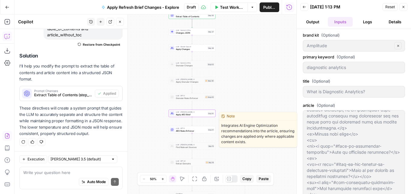
click at [195, 129] on span "AEO Rules Enforcer" at bounding box center [191, 130] width 31 height 3
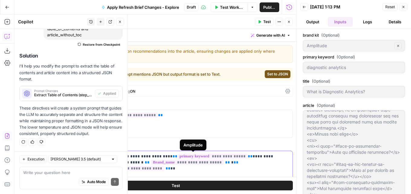
click at [166, 162] on span "**********" at bounding box center [187, 161] width 72 height 5
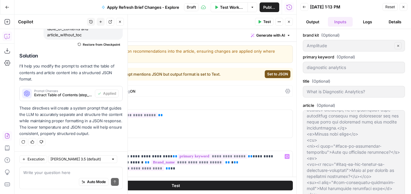
click at [288, 20] on icon "button" at bounding box center [289, 22] width 4 height 4
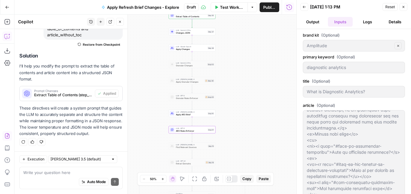
click at [68, 175] on div "Auto Mode Send" at bounding box center [70, 181] width 95 height 13
click at [94, 159] on input "text" at bounding box center [79, 159] width 58 height 6
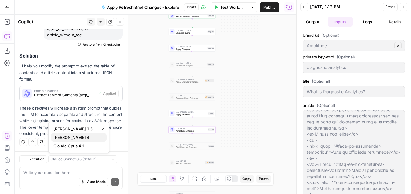
click at [90, 134] on span "[PERSON_NAME] 4" at bounding box center [77, 137] width 48 height 6
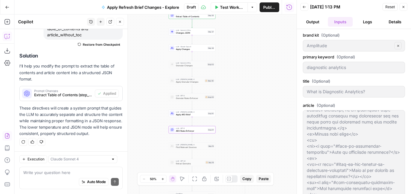
type input "[PERSON_NAME] 4"
click at [52, 180] on div "Auto Mode Send" at bounding box center [70, 181] width 95 height 13
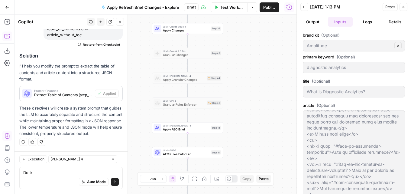
click at [53, 176] on div "Auto Mode Send" at bounding box center [70, 181] width 95 height 13
type textarea "D"
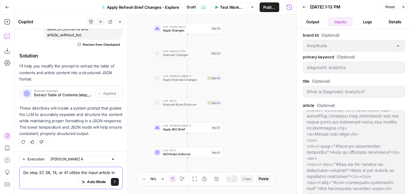
scroll to position [230, 0]
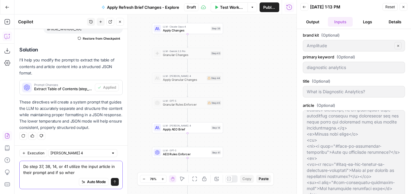
type textarea "Do step 37, 38, 14, or 41 utilize the input article in their prompt and if so w…"
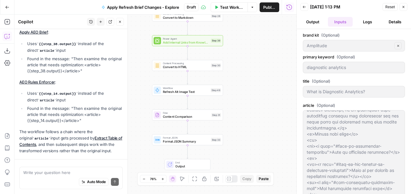
scroll to position [506, 0]
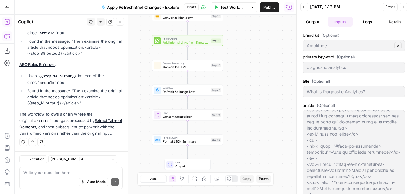
click at [11, 18] on button "Add Steps" at bounding box center [7, 22] width 10 height 10
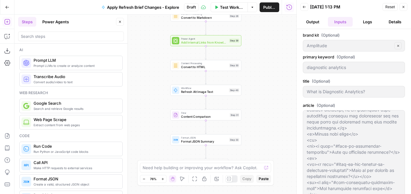
scroll to position [60, 0]
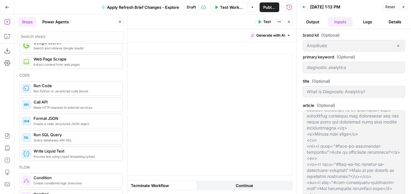
click at [291, 21] on button "Close" at bounding box center [289, 22] width 8 height 8
click at [207, 111] on div at bounding box center [181, 131] width 221 height 107
click at [8, 39] on icon "button" at bounding box center [7, 36] width 6 height 6
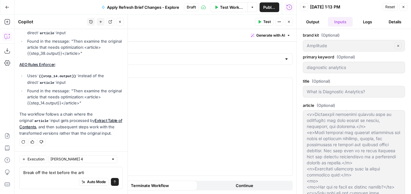
scroll to position [483, 0]
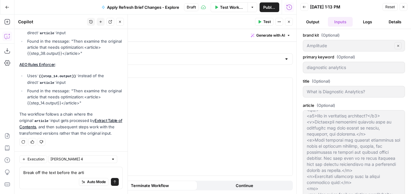
drag, startPoint x: 89, startPoint y: 172, endPoint x: 21, endPoint y: 174, distance: 68.3
click at [21, 174] on div "Break off the text before the arti Break off the text before the arti Auto Mode…" at bounding box center [70, 177] width 103 height 22
drag, startPoint x: 87, startPoint y: 170, endPoint x: 0, endPoint y: 175, distance: 87.1
click at [0, 175] on body "Amplitude New Home Browse Insights Opportunities Your Data Recent Grids Content…" at bounding box center [205, 97] width 411 height 194
click at [61, 172] on textarea "For step 52," at bounding box center [70, 172] width 95 height 6
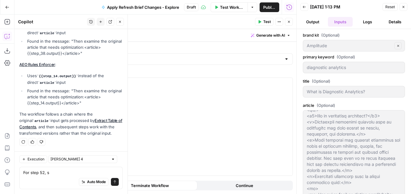
click at [67, 178] on div "Auto Mode Send" at bounding box center [70, 181] width 95 height 13
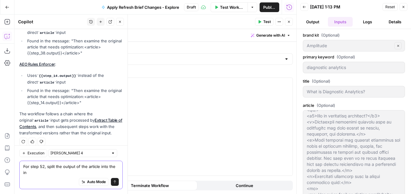
scroll to position [522, 0]
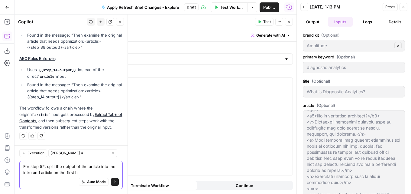
type textarea "For step 52, split the output of the article into the intro and article on the …"
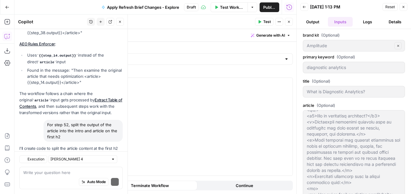
scroll to position [582, 0]
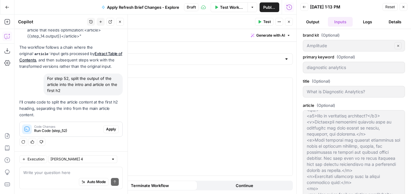
click at [107, 130] on span "Apply" at bounding box center [111, 128] width 10 height 5
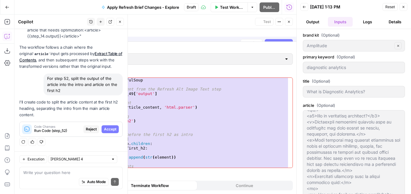
scroll to position [553, 0]
click at [278, 35] on span "Accept All" at bounding box center [281, 35] width 18 height 5
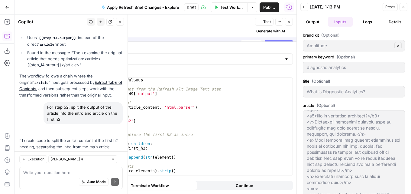
scroll to position [592, 0]
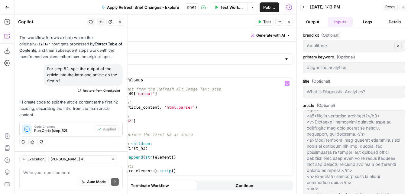
click at [147, 94] on div "from bs4 import BeautifulSoup # Get the article content from the Refresh Alt Im…" at bounding box center [180, 131] width 215 height 107
drag, startPoint x: 152, startPoint y: 94, endPoint x: 114, endPoint y: 95, distance: 38.4
click at [114, 95] on div "from bs4 import BeautifulSoup # Get the article content from the Refresh Alt Im…" at bounding box center [180, 131] width 215 height 107
click at [156, 95] on div "from bs4 import BeautifulSoup # Get the article content from the Refresh Alt Im…" at bounding box center [180, 127] width 215 height 98
click at [368, 19] on button "Logs" at bounding box center [367, 22] width 25 height 10
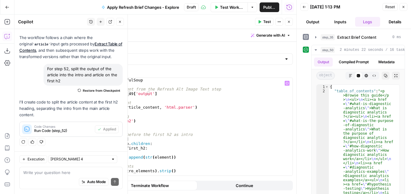
click at [128, 92] on div "from bs4 import BeautifulSoup # Get the article content from the Refresh Alt Im…" at bounding box center [180, 131] width 215 height 107
click at [158, 94] on div "from bs4 import BeautifulSoup # Get the article content from the Refresh Alt Im…" at bounding box center [180, 131] width 215 height 107
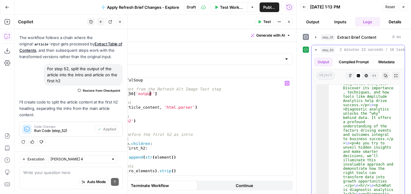
scroll to position [390, 0]
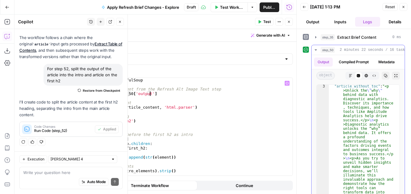
type textarea "**********"
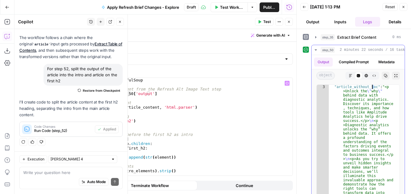
scroll to position [389, 0]
drag, startPoint x: 370, startPoint y: 98, endPoint x: 365, endPoint y: 98, distance: 5.5
drag, startPoint x: 376, startPoint y: 97, endPoint x: 334, endPoint y: 100, distance: 41.8
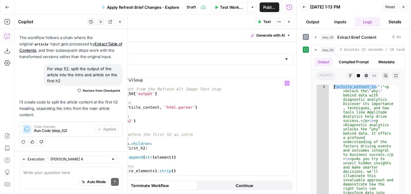
scroll to position [0, 0]
click at [171, 96] on div "from bs4 import BeautifulSoup # Get the article content from the Refresh Alt Im…" at bounding box center [180, 131] width 215 height 107
click at [167, 92] on div "from bs4 import BeautifulSoup # Get the article content from the Refresh Alt Im…" at bounding box center [180, 131] width 215 height 107
paste textarea "**********"
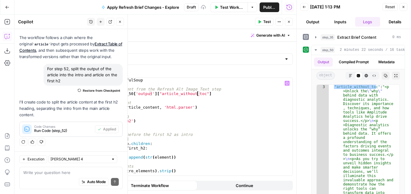
type textarea "**********"
click at [266, 19] on span "Test" at bounding box center [267, 21] width 8 height 5
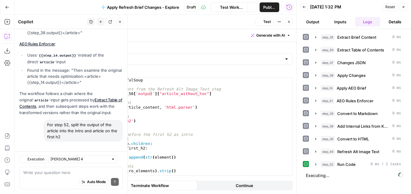
scroll to position [592, 0]
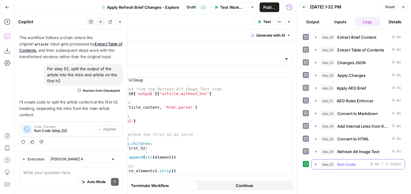
click at [357, 164] on div "step_52 Run Code 0 ms / 1 tasks" at bounding box center [360, 164] width 80 height 6
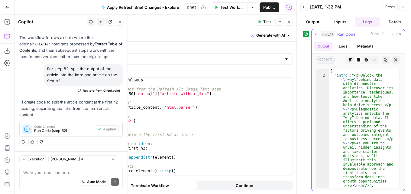
scroll to position [54, 0]
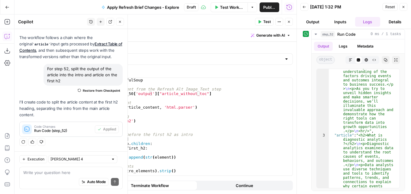
click at [290, 24] on button "Close" at bounding box center [289, 22] width 8 height 8
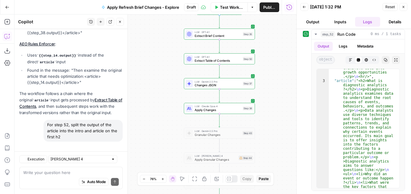
scroll to position [592, 0]
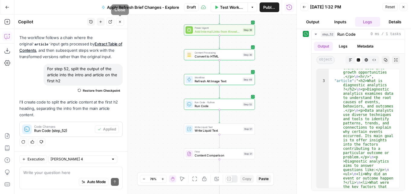
click at [122, 22] on button "Close" at bounding box center [120, 22] width 8 height 8
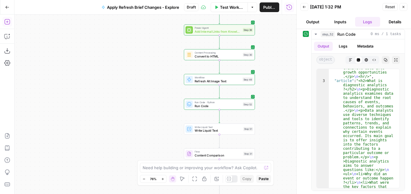
click at [4, 24] on icon "button" at bounding box center [7, 22] width 6 height 6
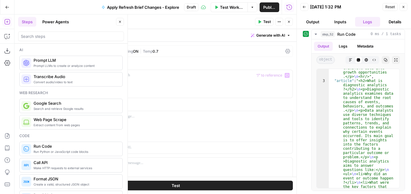
click at [71, 50] on div "GPT-4.1" at bounding box center [77, 51] width 15 height 4
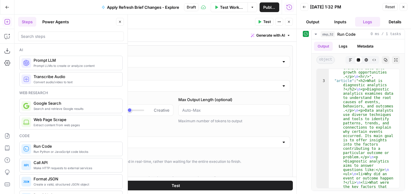
click at [92, 66] on div "GPT-4.1" at bounding box center [175, 61] width 229 height 11
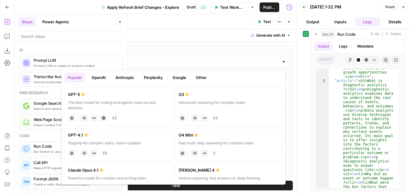
click at [105, 101] on div "The best model for coding and agentic tasks across domains" at bounding box center [118, 105] width 100 height 11
type input "GPT-5"
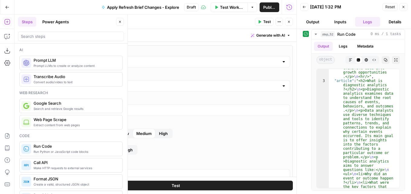
click at [342, 24] on button "Inputs" at bounding box center [340, 22] width 25 height 10
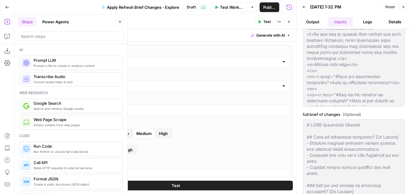
drag, startPoint x: 364, startPoint y: 24, endPoint x: 362, endPoint y: 30, distance: 7.1
click at [364, 24] on button "Logs" at bounding box center [367, 22] width 25 height 10
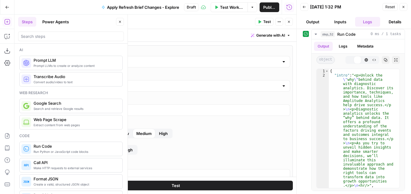
scroll to position [0, 0]
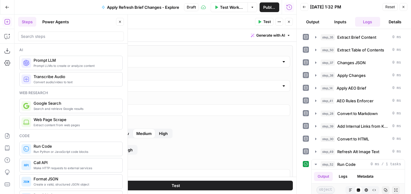
click at [355, 65] on span "Changes JSON" at bounding box center [351, 63] width 28 height 6
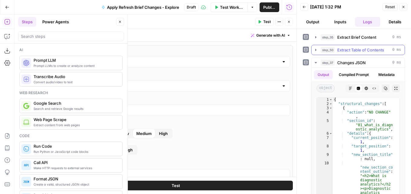
click at [361, 49] on span "Extract Table of Contents" at bounding box center [360, 50] width 47 height 6
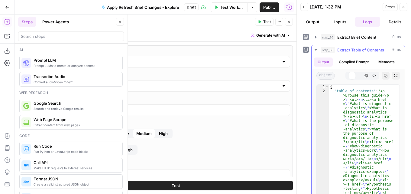
click at [361, 49] on span "Extract Table of Contents" at bounding box center [360, 50] width 47 height 6
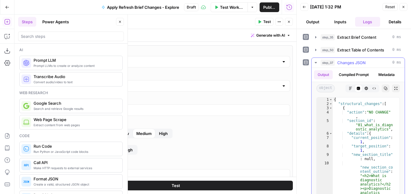
click at [361, 63] on span "Changes JSON" at bounding box center [351, 63] width 28 height 6
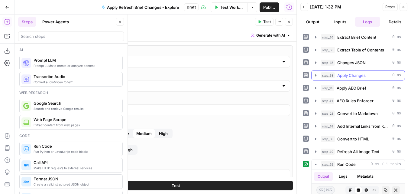
click at [355, 78] on span "Apply Changes" at bounding box center [351, 75] width 28 height 6
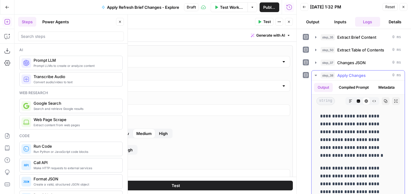
click at [355, 76] on span "Apply Changes" at bounding box center [351, 75] width 28 height 6
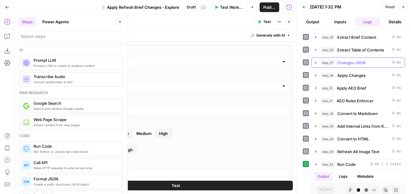
click at [363, 60] on span "Changes JSON" at bounding box center [351, 63] width 28 height 6
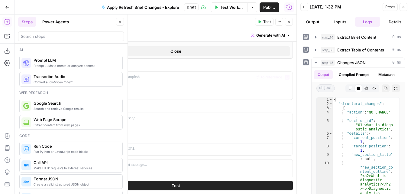
scroll to position [211, 0]
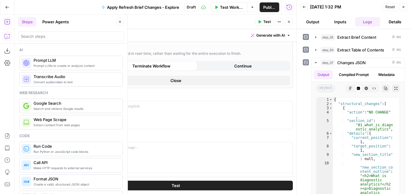
click at [5, 33] on button "Copilot" at bounding box center [7, 36] width 10 height 10
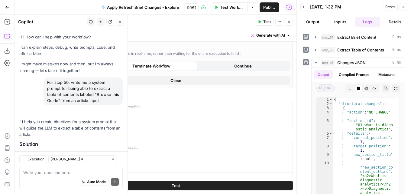
scroll to position [592, 0]
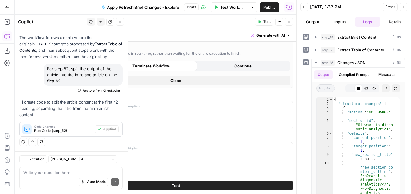
click at [45, 175] on textarea at bounding box center [70, 172] width 95 height 6
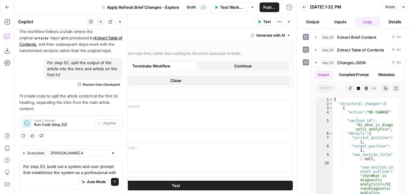
scroll to position [604, 0]
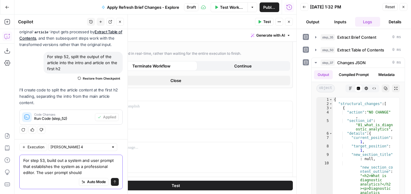
click at [92, 178] on button "Auto Mode" at bounding box center [94, 182] width 30 height 8
click at [88, 180] on span "Auto Mode" at bounding box center [96, 181] width 19 height 5
click at [96, 170] on textarea "For step 53, build out a system and user prompt that establishes the system as …" at bounding box center [70, 166] width 95 height 18
click at [49, 172] on textarea "For step 53, build out a system and user prompt that establishes the system as …" at bounding box center [70, 166] width 95 height 18
drag, startPoint x: 81, startPoint y: 171, endPoint x: 92, endPoint y: 173, distance: 11.2
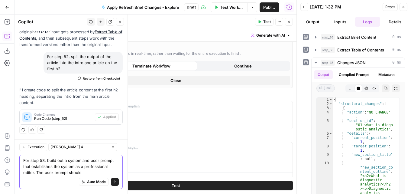
click at [82, 171] on textarea "For step 53, build out a system and user prompt that establishes the system as …" at bounding box center [70, 166] width 95 height 18
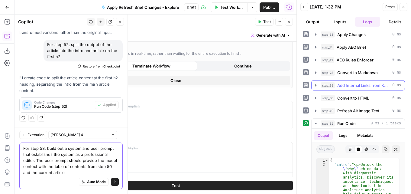
scroll to position [242, 0]
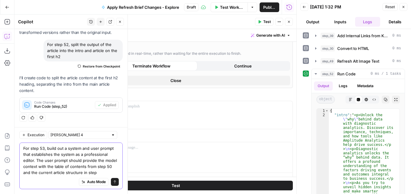
click at [112, 170] on textarea "For step 53, build out a system and user prompt that establishes the system as …" at bounding box center [70, 160] width 95 height 30
drag, startPoint x: 113, startPoint y: 174, endPoint x: 98, endPoint y: 173, distance: 14.5
click at [98, 173] on textarea "For step 53, build out a system and user prompt that establishes the system as …" at bounding box center [70, 160] width 95 height 30
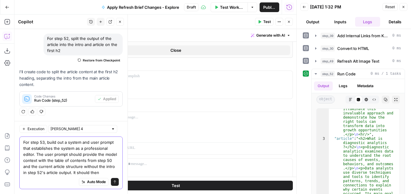
scroll to position [628, 0]
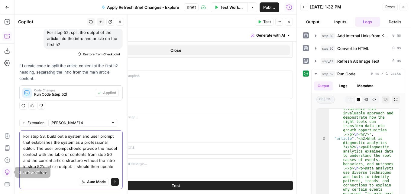
click at [82, 173] on textarea "For step 53, build out a system and user prompt that establishes the system as …" at bounding box center [70, 154] width 95 height 42
click at [47, 169] on textarea "For step 53, build out a system and user prompt that establishes the system as …" at bounding box center [70, 154] width 95 height 42
click at [71, 172] on textarea "For step 53, build out a system and user prompt that establishes the system as …" at bounding box center [70, 154] width 95 height 42
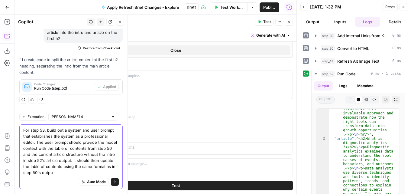
type textarea "For step 53, build out a system and user prompt that establishes the system as …"
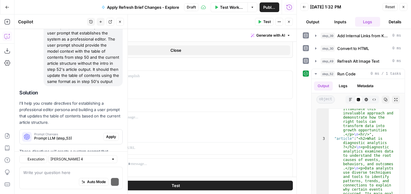
scroll to position [766, 0]
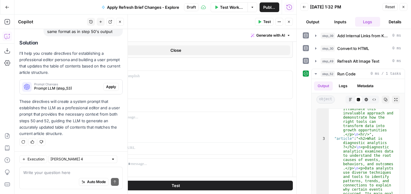
click at [110, 88] on span "Apply" at bounding box center [111, 86] width 10 height 5
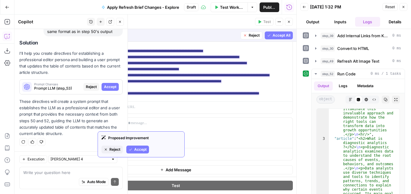
scroll to position [362, 0]
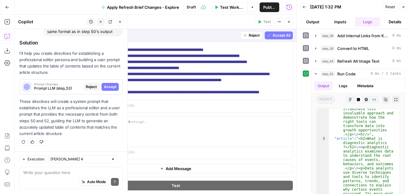
click at [272, 34] on span "Accept All" at bounding box center [281, 35] width 18 height 5
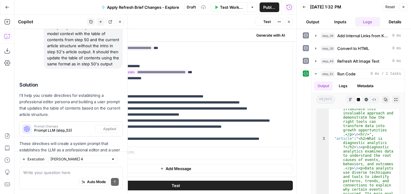
scroll to position [347, 0]
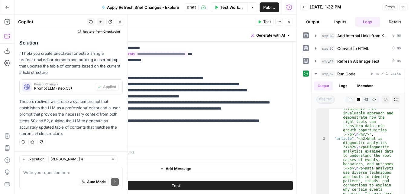
click at [259, 20] on icon "button" at bounding box center [260, 22] width 4 height 4
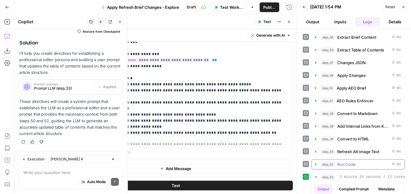
scroll to position [91, 0]
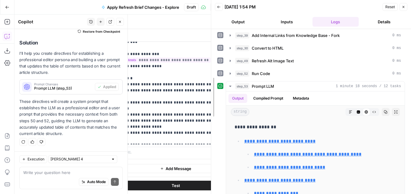
drag, startPoint x: 296, startPoint y: 120, endPoint x: 256, endPoint y: 146, distance: 47.7
click at [208, 116] on div at bounding box center [211, 97] width 6 height 194
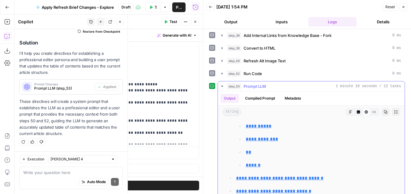
scroll to position [143, 0]
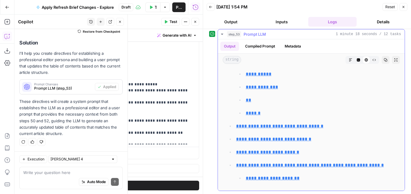
click at [356, 58] on icon "button" at bounding box center [358, 60] width 4 height 4
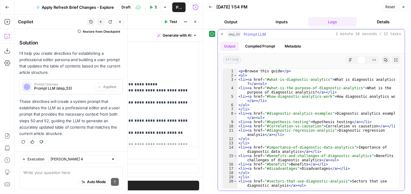
scroll to position [0, 0]
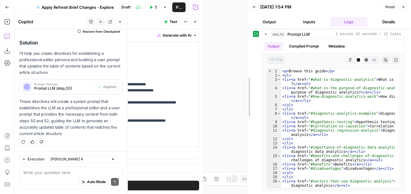
drag, startPoint x: 202, startPoint y: 40, endPoint x: 236, endPoint y: 37, distance: 34.6
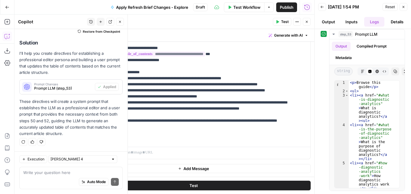
click at [309, 22] on button "Close" at bounding box center [307, 22] width 8 height 8
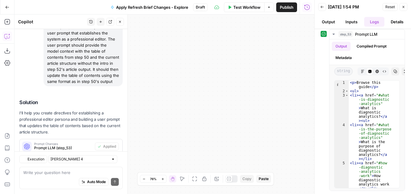
scroll to position [776, 0]
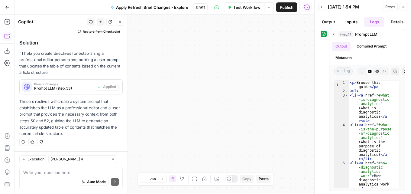
click at [401, 8] on icon "button" at bounding box center [403, 7] width 4 height 4
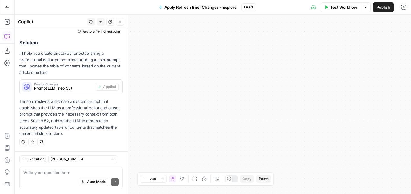
click at [219, 178] on icon "button" at bounding box center [216, 178] width 5 height 5
click at [191, 178] on button "Fit to View" at bounding box center [194, 178] width 7 height 7
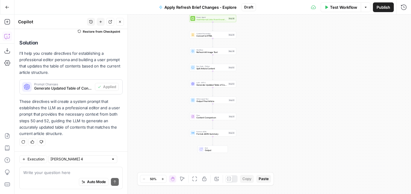
click at [211, 101] on span "Output Final Article" at bounding box center [211, 101] width 31 height 3
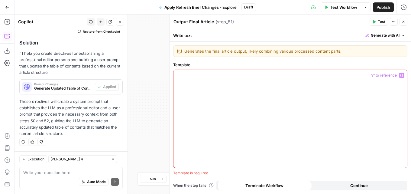
click at [223, 92] on div at bounding box center [289, 119] width 233 height 98
click at [401, 74] on icon "button" at bounding box center [401, 75] width 3 height 3
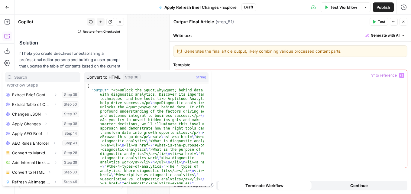
scroll to position [94, 0]
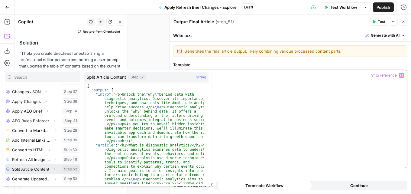
click at [55, 167] on button "Select variable Split Article Content" at bounding box center [43, 169] width 76 height 10
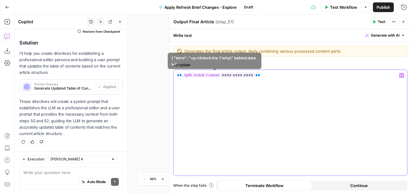
click at [255, 77] on span "**" at bounding box center [257, 75] width 5 height 4
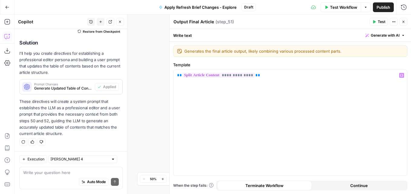
click at [245, 76] on span "**********" at bounding box center [218, 74] width 73 height 5
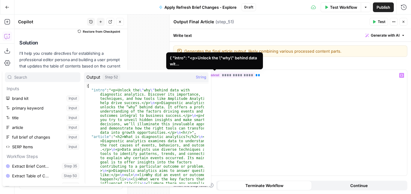
scroll to position [103, 0]
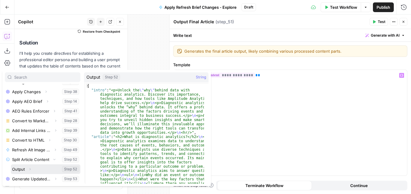
click at [31, 169] on icon "button" at bounding box center [30, 169] width 4 height 4
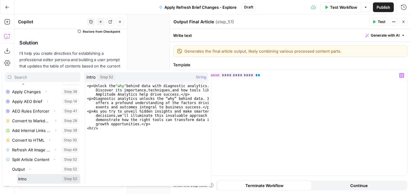
click at [28, 177] on button "Select variable Intro" at bounding box center [48, 179] width 63 height 10
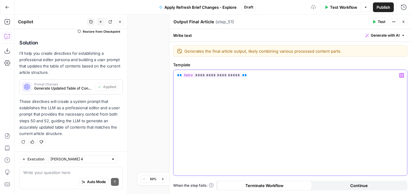
click at [247, 78] on div "**********" at bounding box center [289, 122] width 233 height 105
click at [402, 76] on icon "button" at bounding box center [401, 75] width 3 height 3
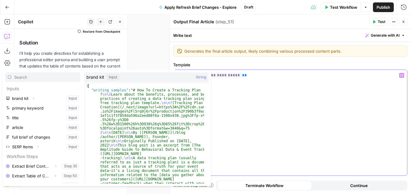
click at [249, 84] on div "**********" at bounding box center [289, 122] width 233 height 105
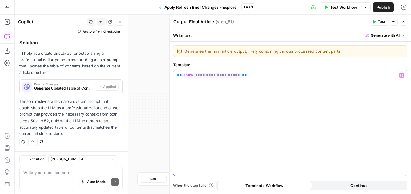
click at [404, 77] on div "**********" at bounding box center [289, 122] width 233 height 105
click at [402, 77] on button "Variables Menu" at bounding box center [401, 75] width 5 height 5
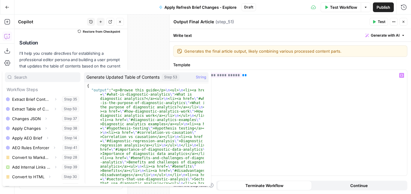
scroll to position [94, 0]
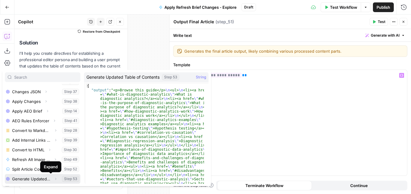
click at [54, 177] on icon "button" at bounding box center [56, 179] width 4 height 4
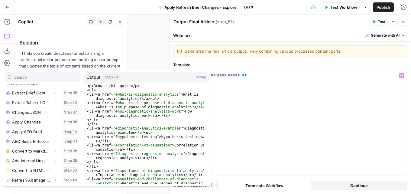
scroll to position [103, 0]
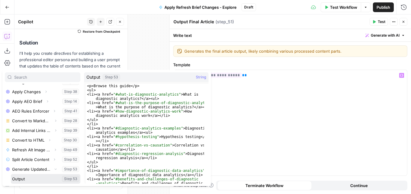
click at [30, 181] on button "Select variable Output" at bounding box center [45, 179] width 69 height 10
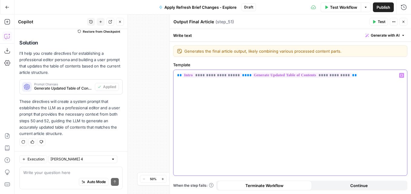
click at [247, 76] on span "**" at bounding box center [249, 75] width 5 height 4
click at [363, 76] on p "**********" at bounding box center [290, 78] width 226 height 12
click at [403, 75] on icon "button" at bounding box center [401, 75] width 3 height 3
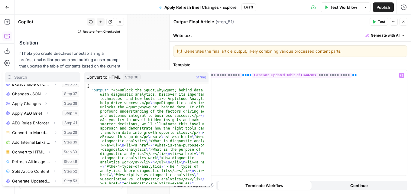
scroll to position [94, 0]
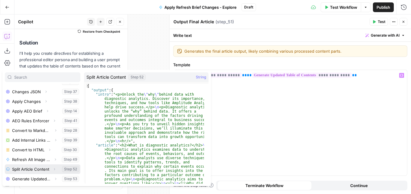
click at [53, 168] on button "Expand" at bounding box center [54, 169] width 8 height 8
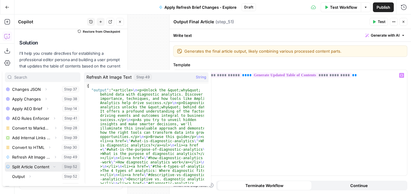
scroll to position [103, 0]
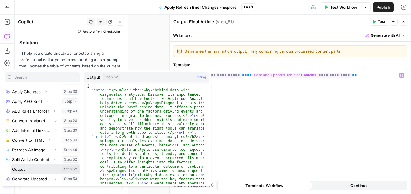
click at [30, 169] on icon "button" at bounding box center [30, 169] width 4 height 4
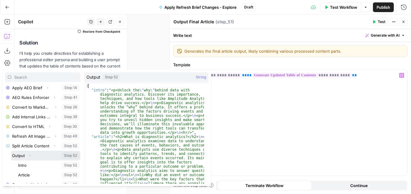
scroll to position [123, 0]
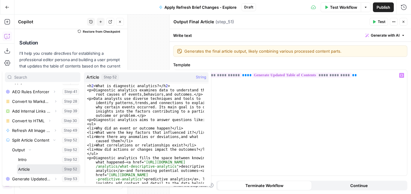
click at [29, 169] on button "Select variable Article" at bounding box center [48, 169] width 63 height 10
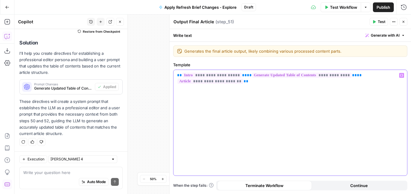
click at [242, 76] on span "**" at bounding box center [244, 75] width 5 height 4
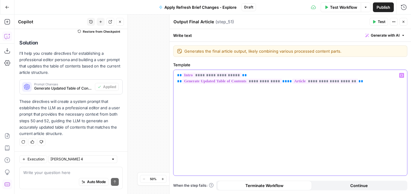
click at [287, 80] on span "**" at bounding box center [289, 81] width 5 height 4
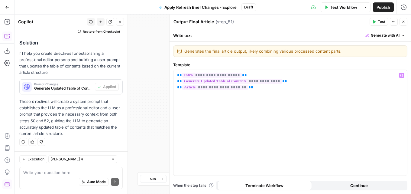
click at [380, 23] on span "Test" at bounding box center [382, 21] width 8 height 5
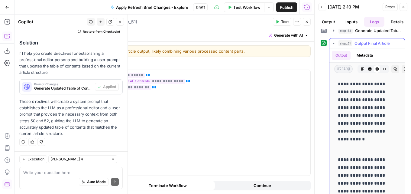
scroll to position [155, 0]
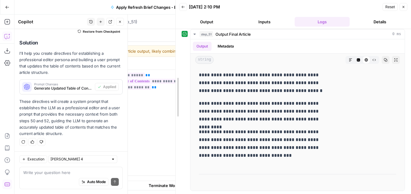
drag, startPoint x: 314, startPoint y: 94, endPoint x: 175, endPoint y: 101, distance: 139.1
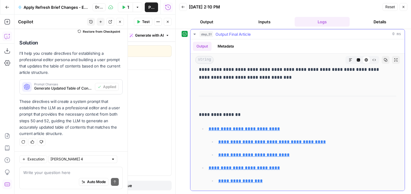
scroll to position [60, 0]
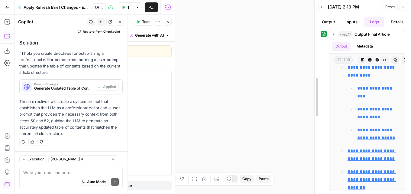
drag, startPoint x: 176, startPoint y: 98, endPoint x: 162, endPoint y: 93, distance: 15.5
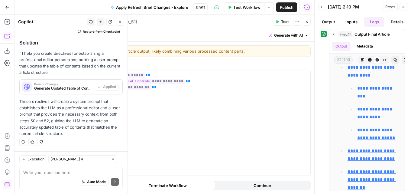
scroll to position [736, 0]
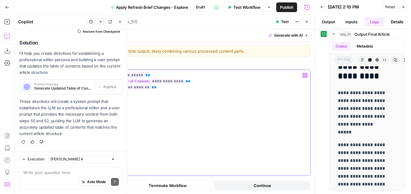
click at [81, 82] on span "**" at bounding box center [82, 81] width 5 height 4
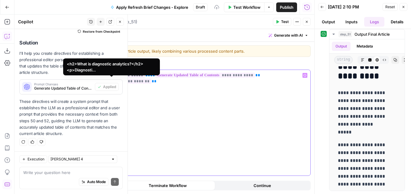
click at [79, 83] on div "**********" at bounding box center [193, 122] width 233 height 105
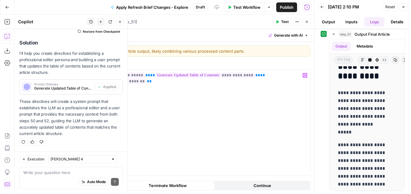
click at [283, 24] on span "Test" at bounding box center [285, 21] width 8 height 5
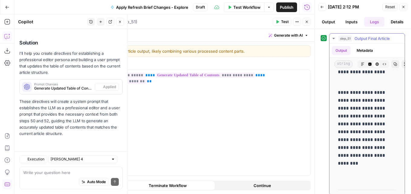
scroll to position [151, 0]
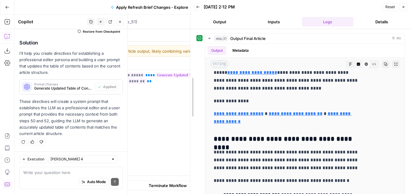
drag, startPoint x: 315, startPoint y: 73, endPoint x: 192, endPoint y: 76, distance: 123.0
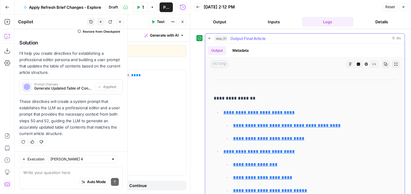
scroll to position [121, 0]
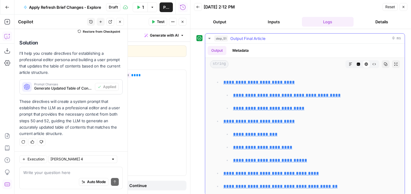
click at [354, 66] on button "Code Editor" at bounding box center [358, 64] width 8 height 8
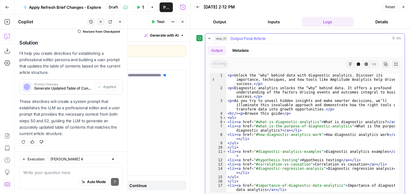
type textarea "**********"
click at [230, 114] on div "< p > Unlock the "why" behind data with diagnostic analytics. Discover its impo…" at bounding box center [310, 143] width 169 height 140
click at [235, 114] on div "< p > Unlock the "why" behind data with diagnostic analytics. Discover its impo…" at bounding box center [310, 143] width 169 height 140
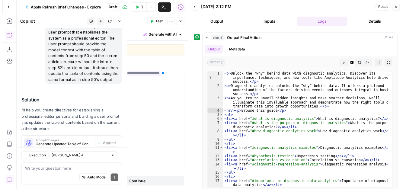
scroll to position [776, 0]
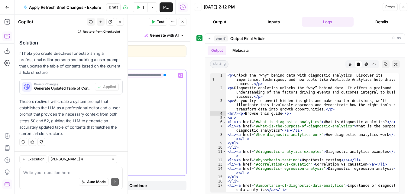
click at [161, 99] on div "**********" at bounding box center [69, 122] width 233 height 105
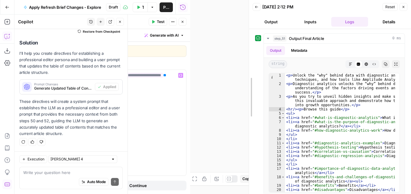
drag, startPoint x: 191, startPoint y: 82, endPoint x: 286, endPoint y: 101, distance: 96.9
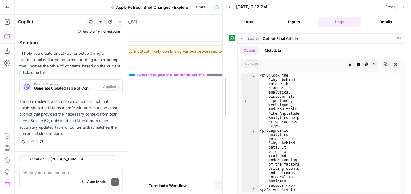
drag, startPoint x: 316, startPoint y: 82, endPoint x: 326, endPoint y: 59, distance: 24.7
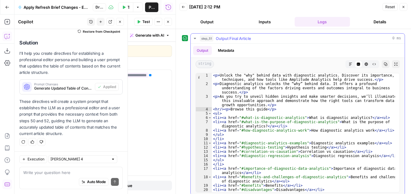
click at [365, 64] on icon "button" at bounding box center [366, 64] width 3 height 3
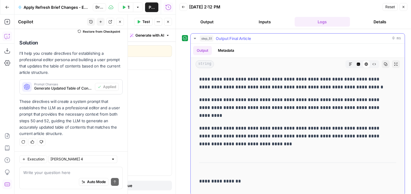
scroll to position [60, 0]
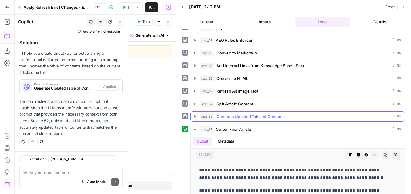
click at [250, 117] on span "Generate Updated Table of Contents" at bounding box center [250, 116] width 68 height 6
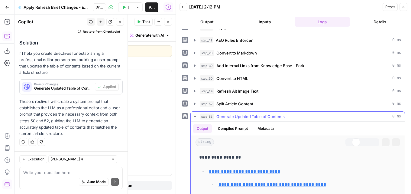
click at [250, 117] on span "Generate Updated Table of Contents" at bounding box center [250, 116] width 68 height 6
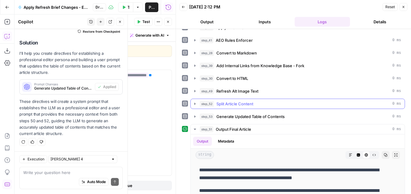
click at [244, 108] on button "step_52 Split Article Content 0 ms" at bounding box center [298, 104] width 214 height 10
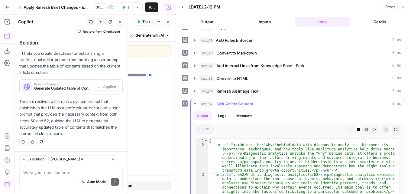
scroll to position [0, 0]
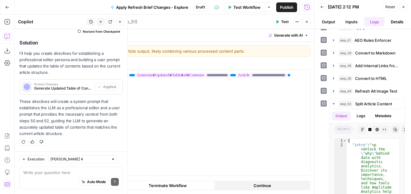
click at [405, 8] on button "Close" at bounding box center [403, 7] width 8 height 8
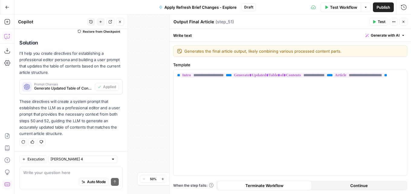
drag, startPoint x: 401, startPoint y: 20, endPoint x: 179, endPoint y: 141, distance: 252.4
click at [401, 21] on button "Close" at bounding box center [403, 22] width 8 height 8
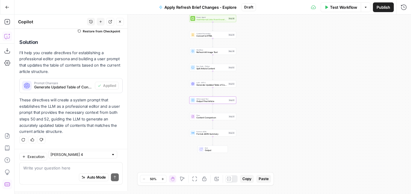
scroll to position [776, 0]
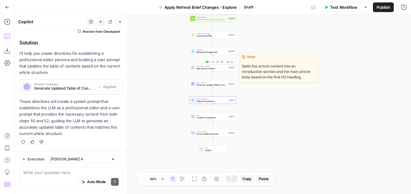
click at [206, 69] on span "Split Article Content" at bounding box center [211, 68] width 31 height 3
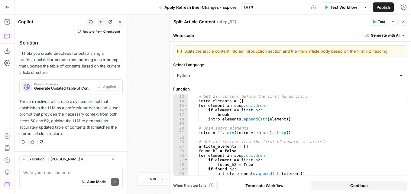
drag, startPoint x: 405, startPoint y: 13, endPoint x: 403, endPoint y: 22, distance: 9.5
click at [403, 22] on span "E" at bounding box center [401, 20] width 5 height 6
drag, startPoint x: 328, startPoint y: 19, endPoint x: 404, endPoint y: 25, distance: 75.5
click at [329, 19] on div "Split Article Content Split Article Content ( step_52 )" at bounding box center [270, 21] width 195 height 7
click at [400, 21] on button "Close" at bounding box center [403, 22] width 8 height 8
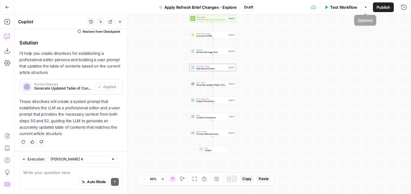
click at [352, 8] on span "Test Workflow" at bounding box center [343, 7] width 27 height 6
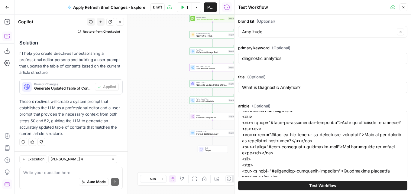
scroll to position [30, 0]
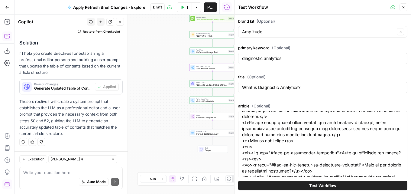
drag, startPoint x: 402, startPoint y: 8, endPoint x: 282, endPoint y: 89, distance: 144.8
click at [402, 8] on icon "button" at bounding box center [403, 7] width 4 height 4
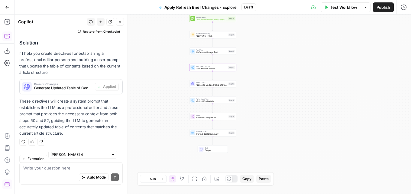
scroll to position [776, 0]
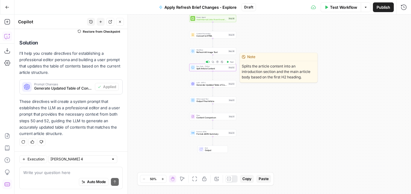
click at [214, 69] on span "Split Article Content" at bounding box center [211, 68] width 31 height 3
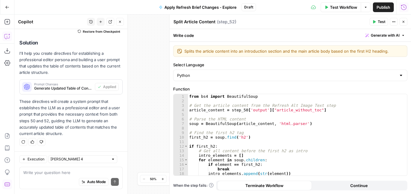
click at [403, 9] on icon "button" at bounding box center [403, 7] width 6 height 6
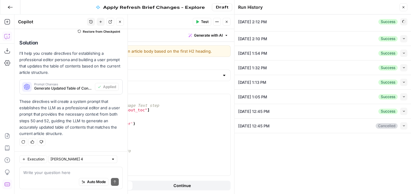
type input "Amplitude"
type input "diagnostic analytics"
type input "What is Diagnostic Analytics?"
type textarea "<p>Unlock the "why" behind data with diagnostic analytics. Discover its importa…"
type textarea "# SERP-Optimized Outline ## What is diagnostic analytics? [No Change] - Directl…"
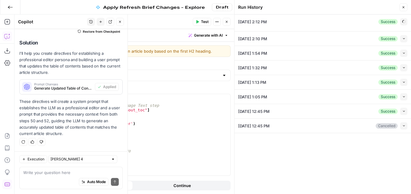
type textarea "{"Content_Blocks":{"total_sections":10,"has_introduction":true,"sections":{"00_…"
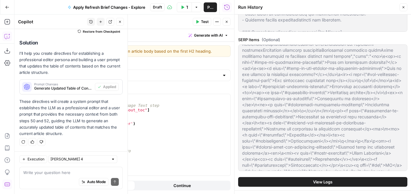
scroll to position [423, 0]
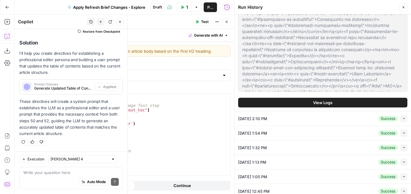
click at [316, 103] on span "View Logs" at bounding box center [322, 102] width 19 height 6
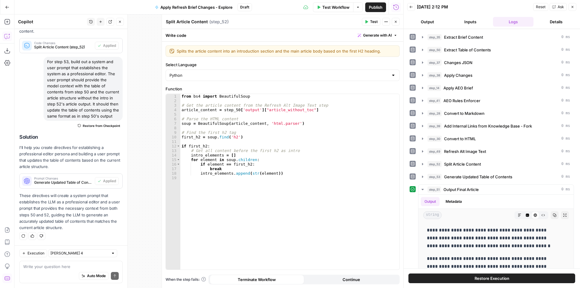
scroll to position [681, 0]
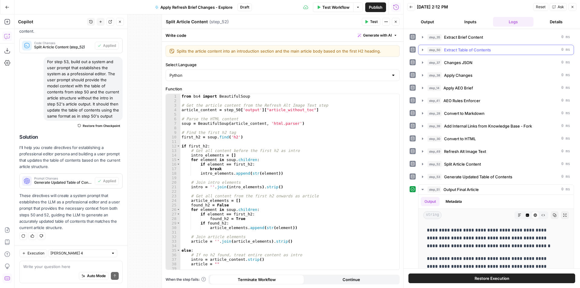
click at [410, 52] on span "Extract Table of Contents" at bounding box center [467, 50] width 47 height 6
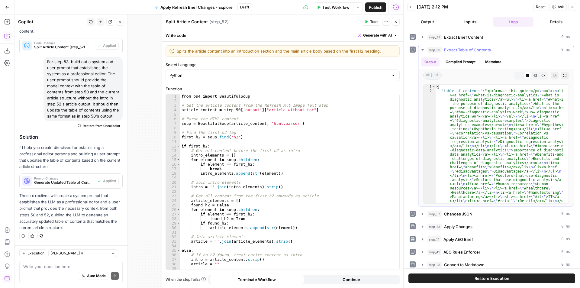
click at [410, 52] on span "Extract Table of Contents" at bounding box center [467, 50] width 47 height 6
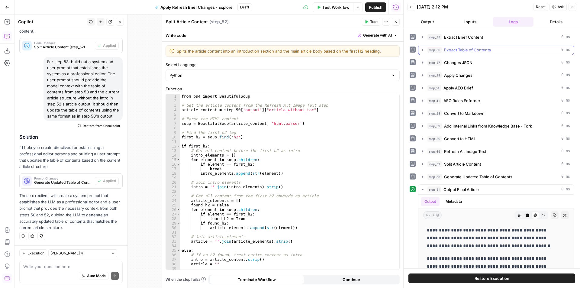
click at [410, 53] on span "Extract Table of Contents" at bounding box center [467, 50] width 47 height 6
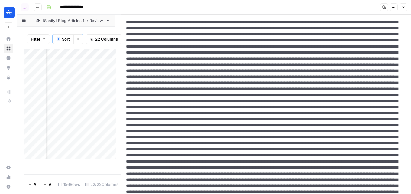
scroll to position [0, 295]
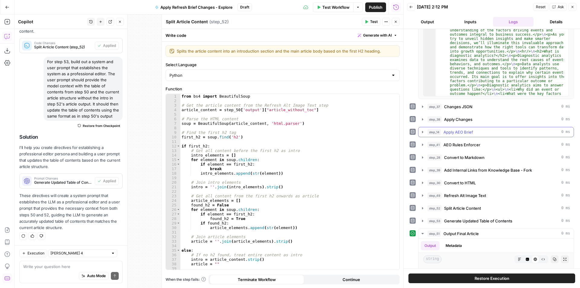
scroll to position [121, 0]
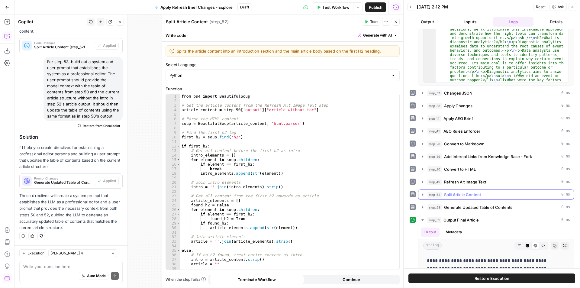
click at [472, 195] on span "Split Article Content" at bounding box center [462, 194] width 37 height 6
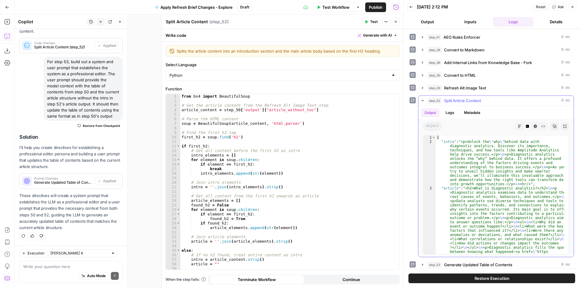
scroll to position [181, 0]
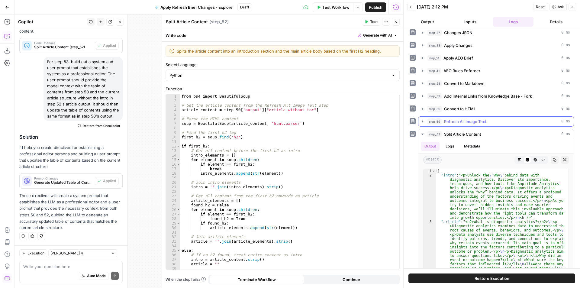
click at [472, 121] on span "Refresh Alt Image Text" at bounding box center [465, 121] width 42 height 6
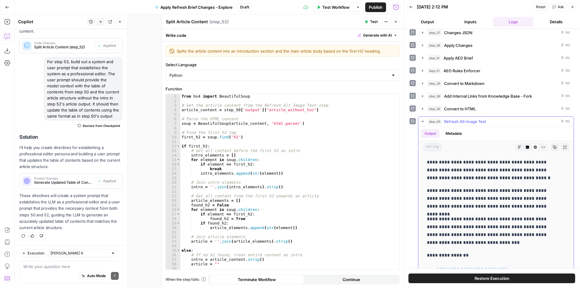
scroll to position [60, 0]
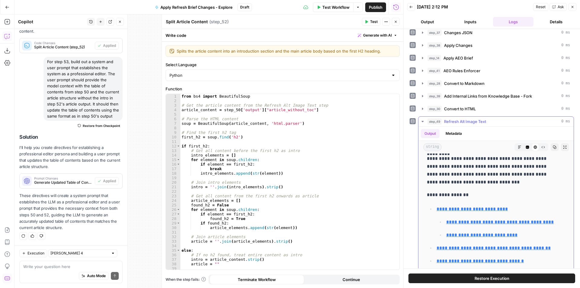
click at [526, 148] on icon "button" at bounding box center [527, 147] width 3 height 3
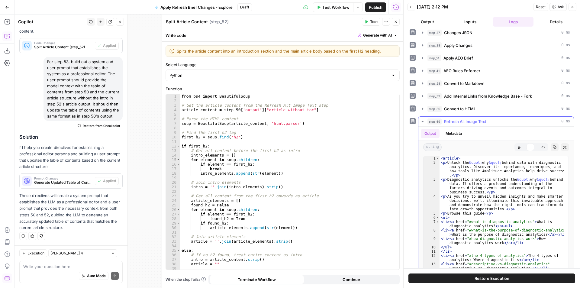
scroll to position [0, 0]
click at [335, 7] on span "Test Workflow" at bounding box center [335, 7] width 27 height 6
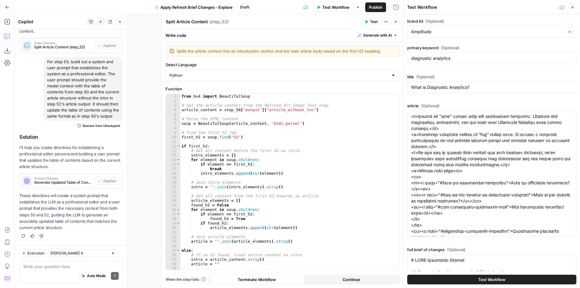
drag, startPoint x: 499, startPoint y: 275, endPoint x: 523, endPoint y: 223, distance: 57.3
click at [499, 275] on button "Test Workflow" at bounding box center [491, 280] width 169 height 10
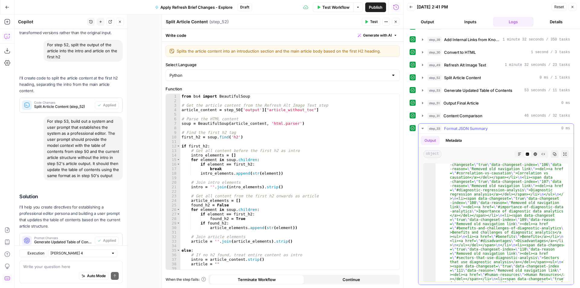
scroll to position [681, 0]
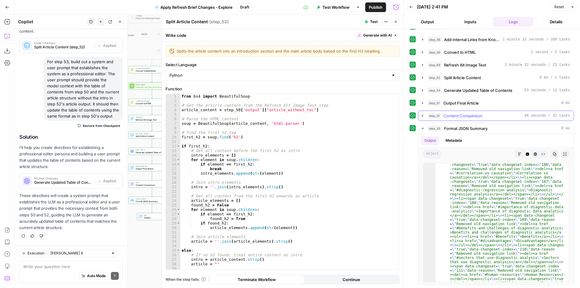
click at [457, 117] on span "Content Comparison" at bounding box center [462, 116] width 39 height 6
